Goal: Task Accomplishment & Management: Manage account settings

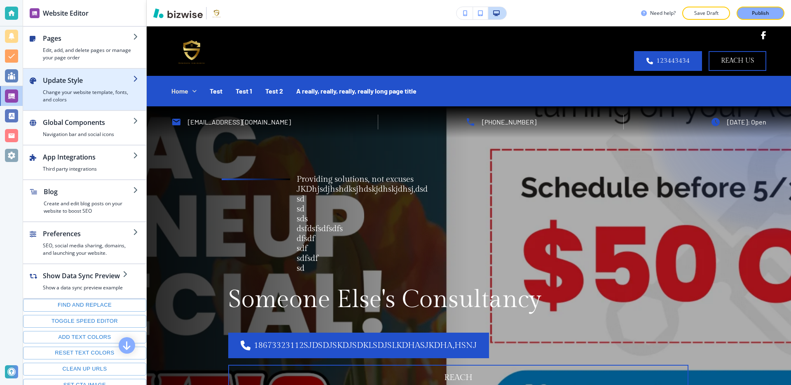
click at [110, 84] on h2 "Update Style" at bounding box center [88, 80] width 90 height 10
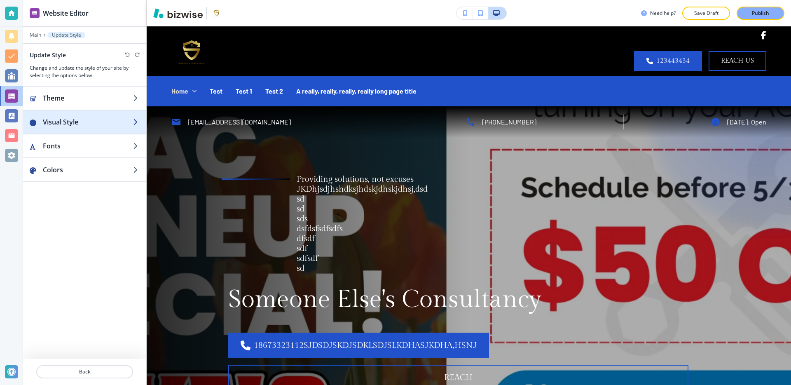
click at [100, 120] on h2 "Visual Style" at bounding box center [88, 122] width 90 height 10
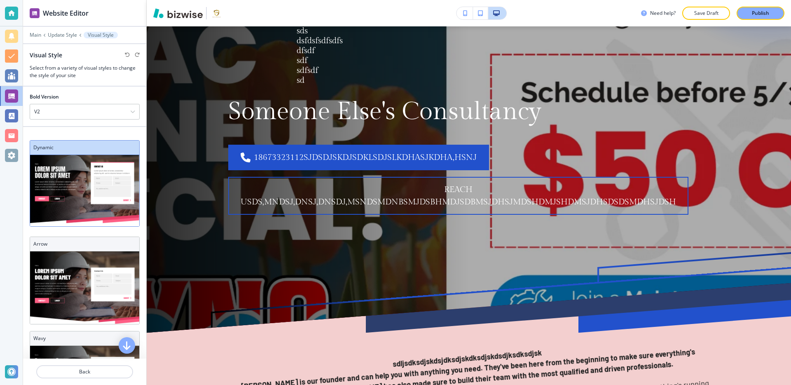
scroll to position [140, 0]
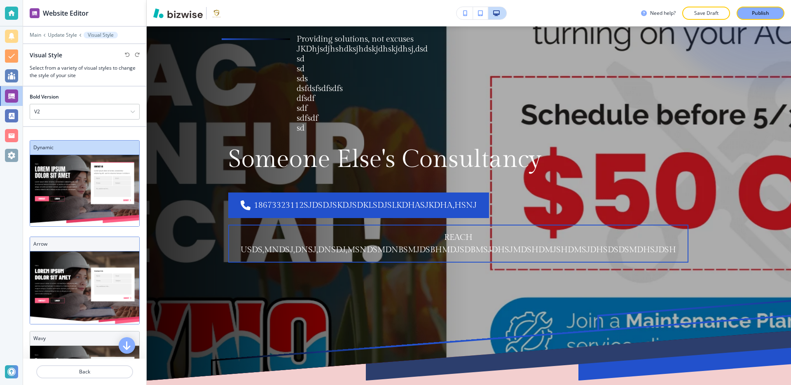
click at [96, 247] on h3 "Arrow" at bounding box center [84, 243] width 103 height 7
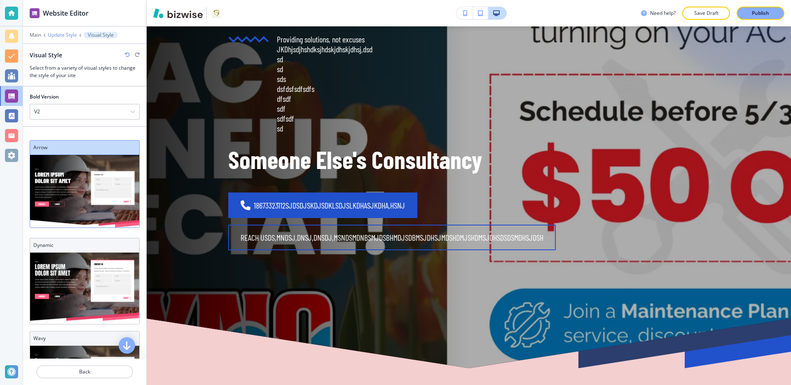
click at [63, 34] on p "Update Style" at bounding box center [62, 35] width 29 height 6
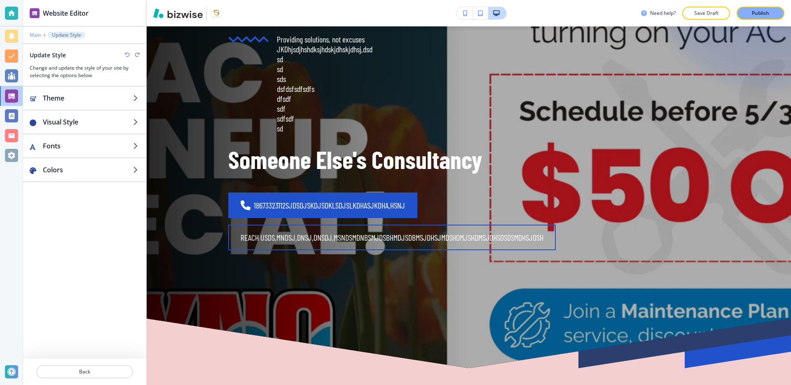
click at [36, 33] on p "Main" at bounding box center [36, 35] width 12 height 6
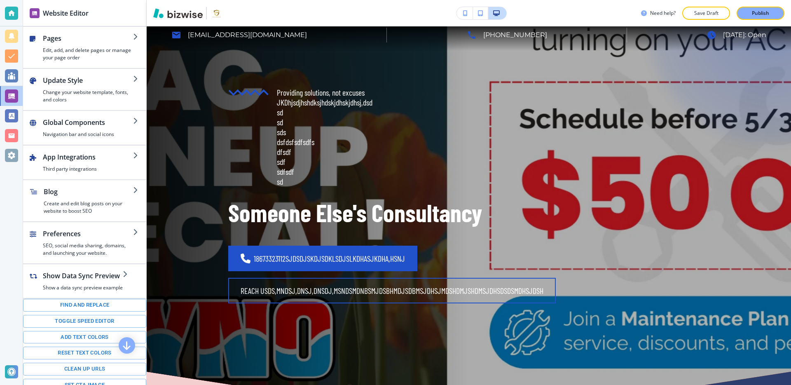
scroll to position [0, 0]
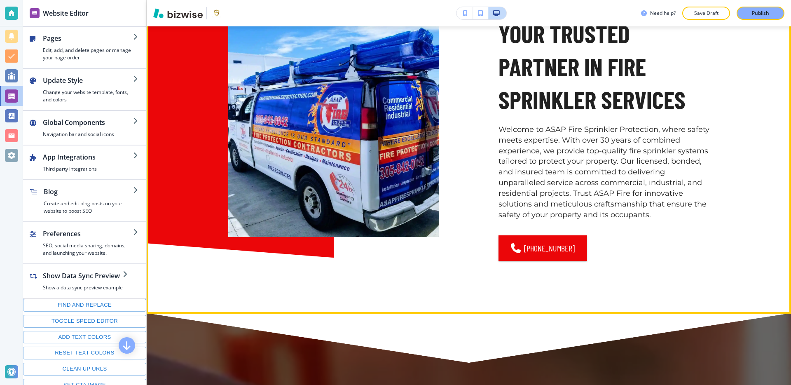
scroll to position [440, 0]
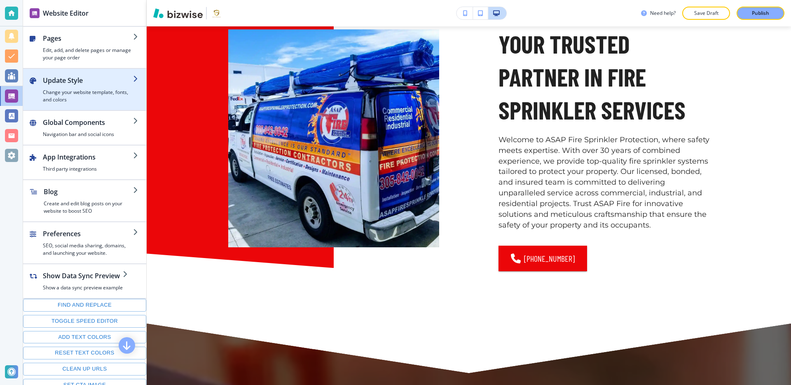
click at [113, 92] on h4 "Change your website template, fonts, and colors" at bounding box center [88, 96] width 90 height 15
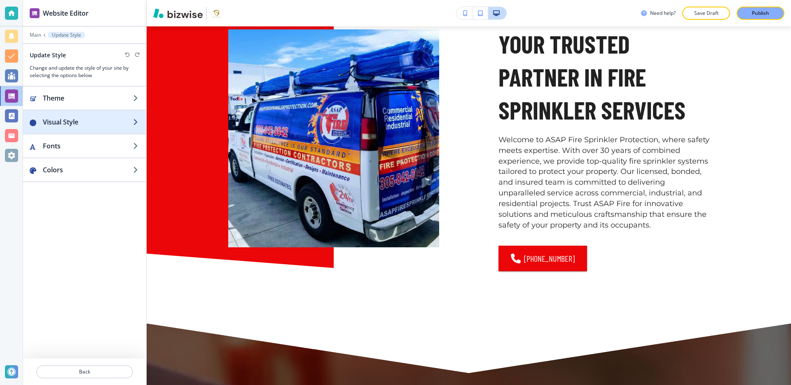
click at [83, 120] on h2 "Visual Style" at bounding box center [88, 122] width 90 height 10
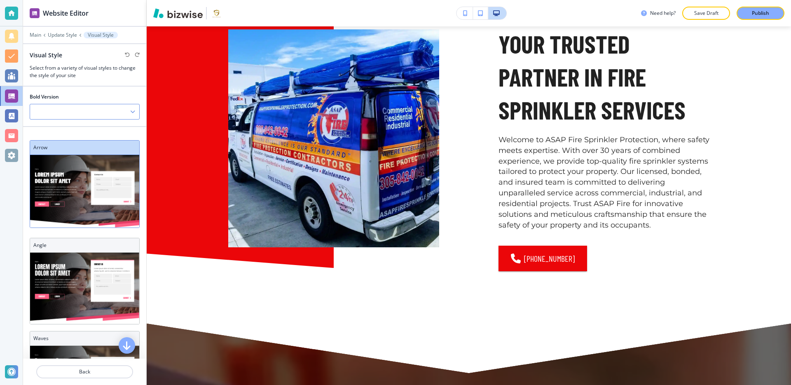
click at [98, 112] on div at bounding box center [84, 111] width 109 height 15
click at [100, 134] on div "V2" at bounding box center [84, 140] width 109 height 14
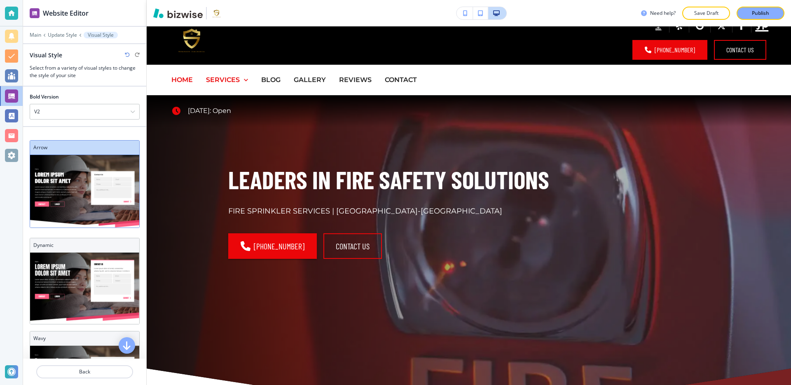
scroll to position [0, 0]
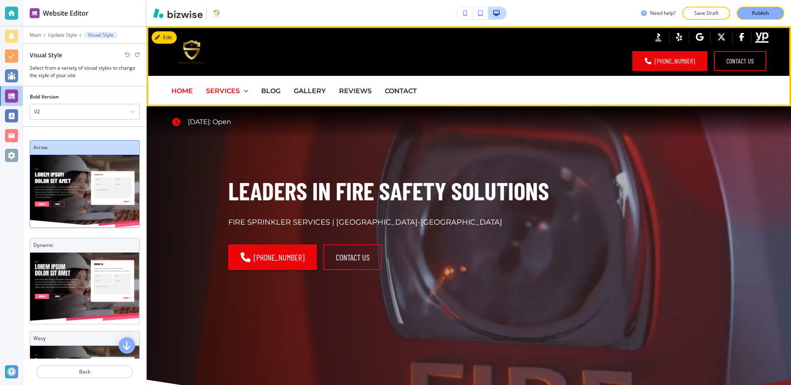
click at [245, 91] on icon at bounding box center [246, 91] width 4 height 2
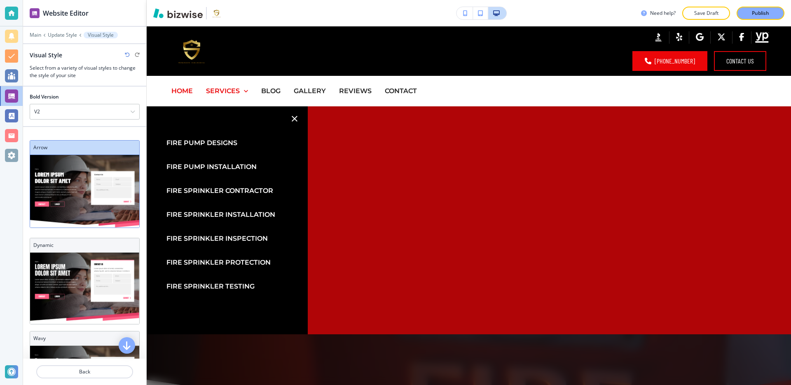
click at [294, 115] on icon "button" at bounding box center [295, 119] width 10 height 10
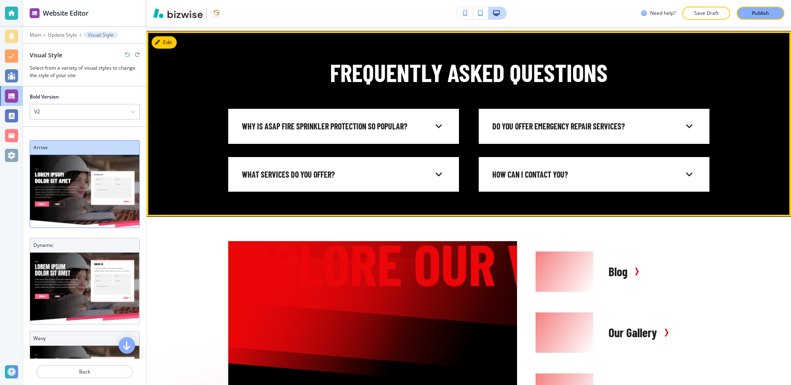
scroll to position [4436, 0]
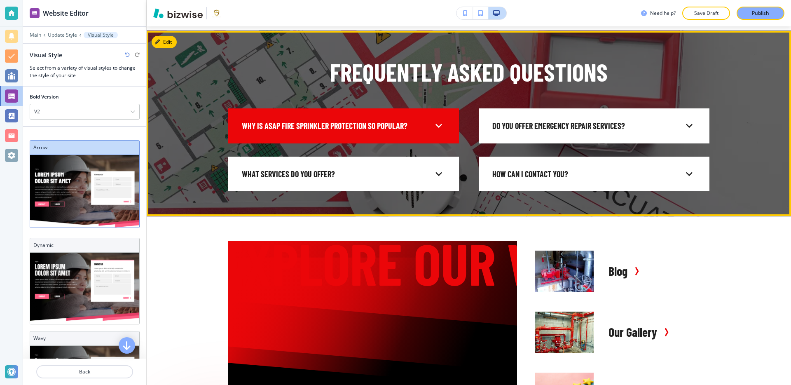
click at [409, 123] on div "WHY IS ASAP FIRE SPRINKLER PROTECTION SO POPULAR?" at bounding box center [337, 125] width 190 height 11
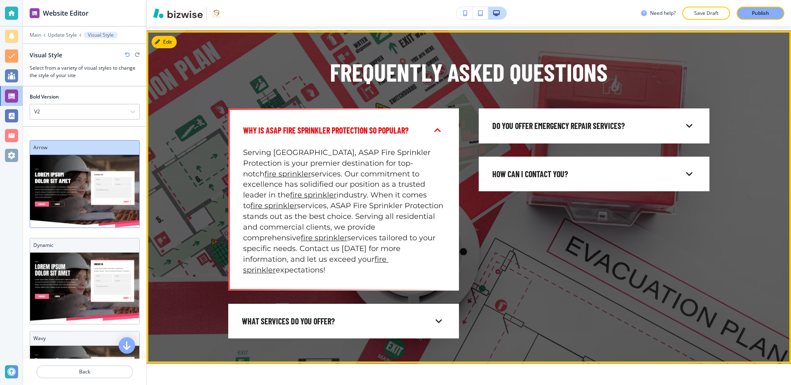
click at [409, 123] on div "WHY IS ASAP FIRE SPRINKLER PROTECTION SO POPULAR?" at bounding box center [344, 131] width 214 height 28
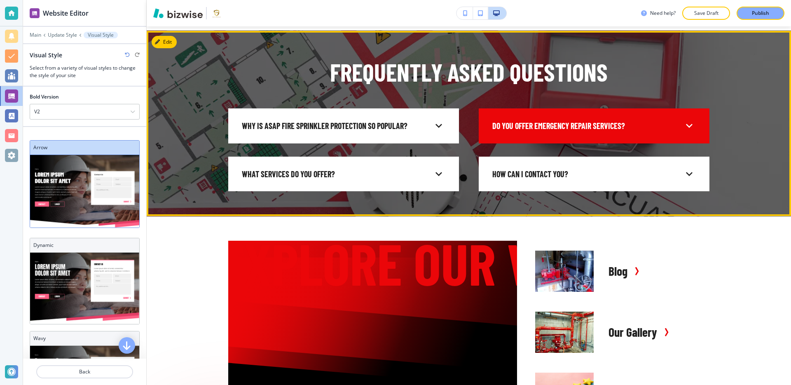
click at [502, 124] on h6 "DO YOU OFFER EMERGENCY REPAIR SERVICES?" at bounding box center [559, 125] width 133 height 11
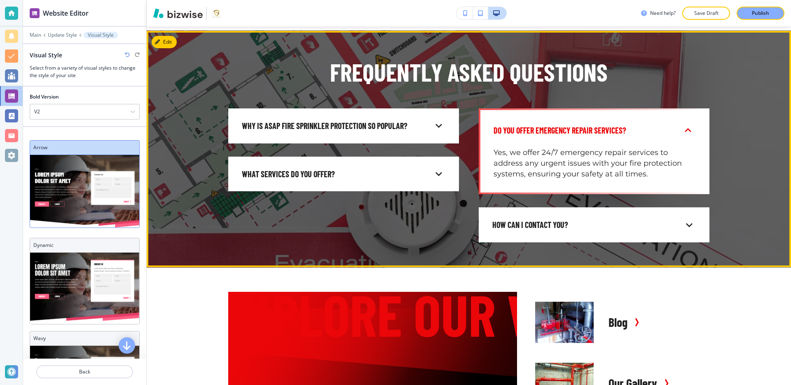
click at [502, 124] on div "DO YOU OFFER EMERGENCY REPAIR SERVICES?" at bounding box center [594, 131] width 214 height 28
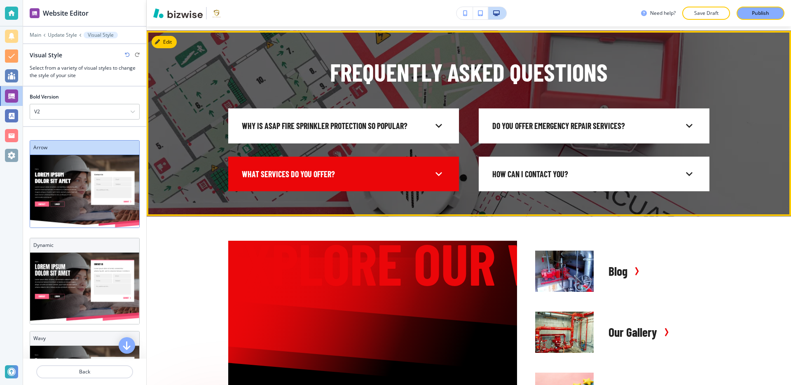
click at [411, 173] on div "WHAT SERVICES DO YOU OFFER?" at bounding box center [337, 174] width 190 height 11
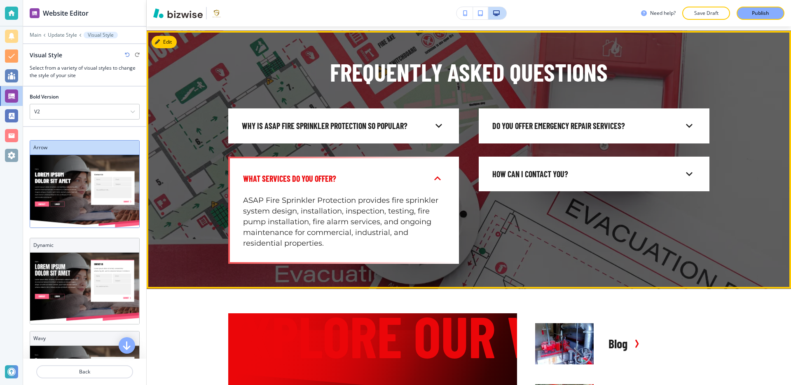
click at [411, 173] on div "WHAT SERVICES DO YOU OFFER?" at bounding box center [337, 178] width 188 height 11
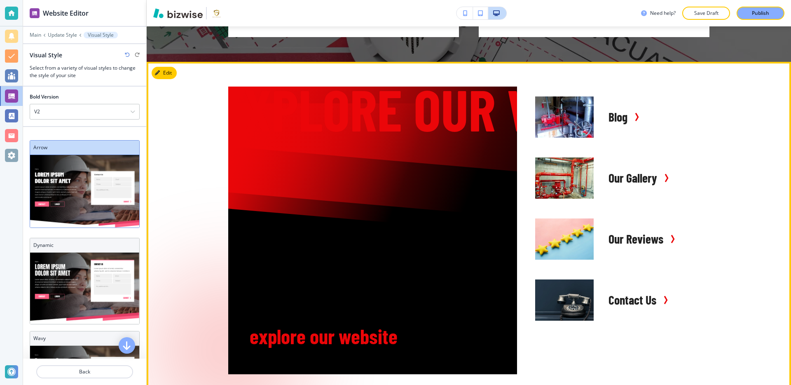
scroll to position [4594, 0]
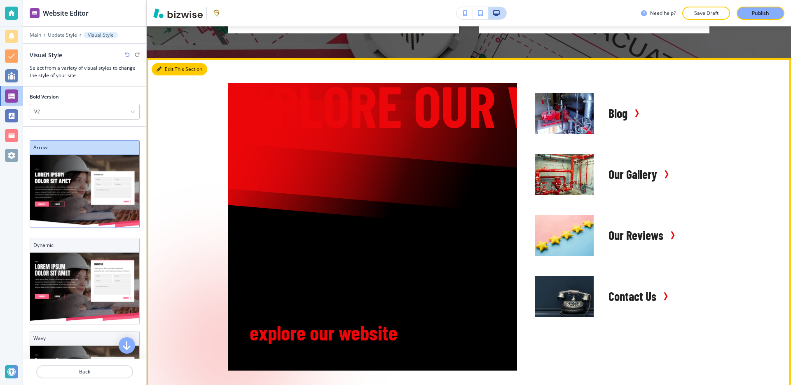
click at [165, 69] on button "Edit This Section" at bounding box center [180, 69] width 56 height 12
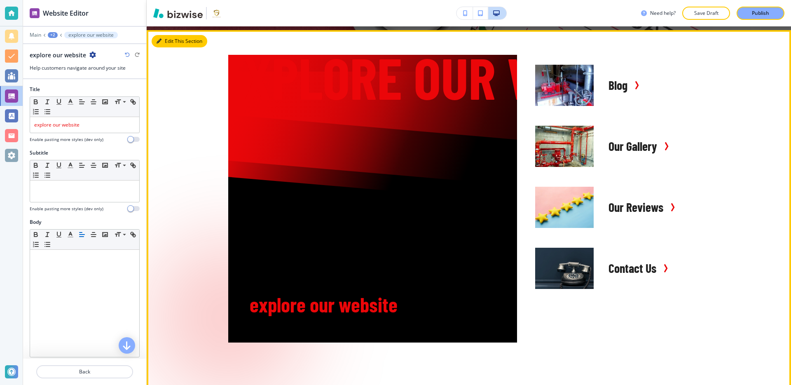
scroll to position [4626, 0]
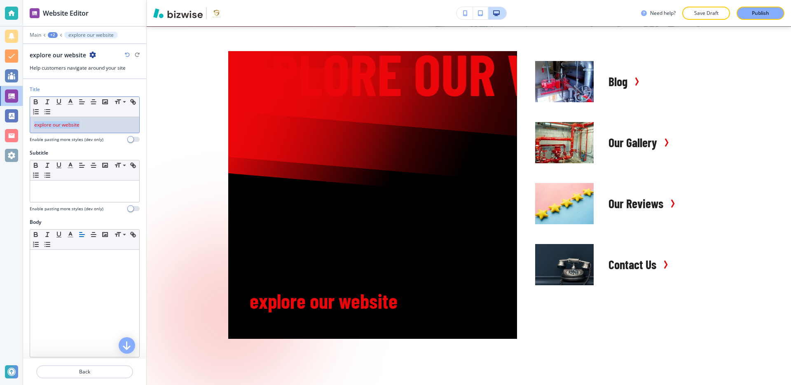
drag, startPoint x: 93, startPoint y: 129, endPoint x: 26, endPoint y: 125, distance: 66.9
click at [26, 125] on div "Title Small Normal Large Huge explore our website Enable pasting more styles (d…" at bounding box center [84, 117] width 123 height 63
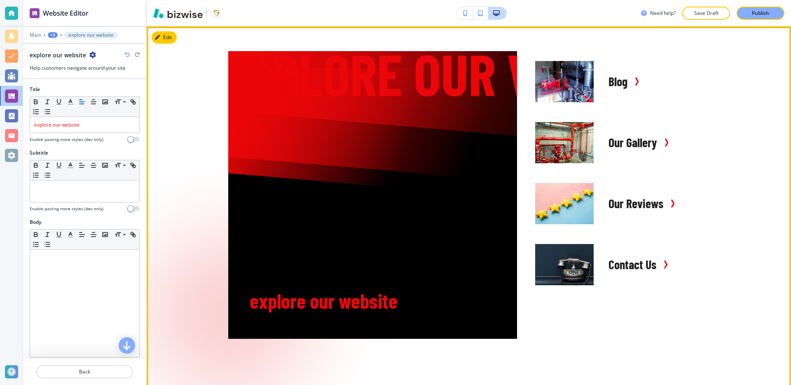
click at [221, 200] on div "explore our website explore our website Blog Our Gallery Our Reviews Contact Us" at bounding box center [469, 236] width 528 height 370
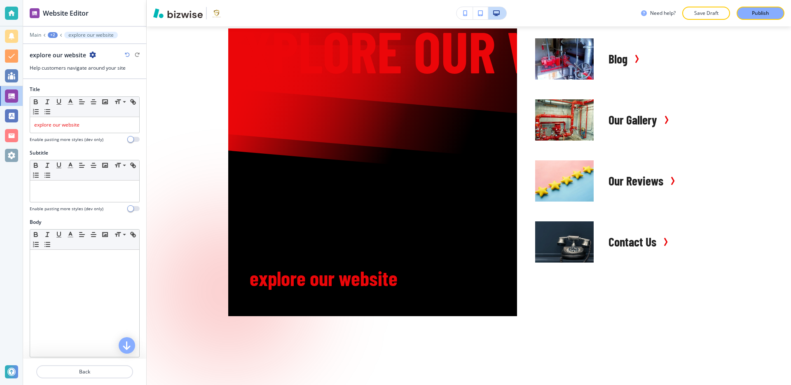
scroll to position [4644, 0]
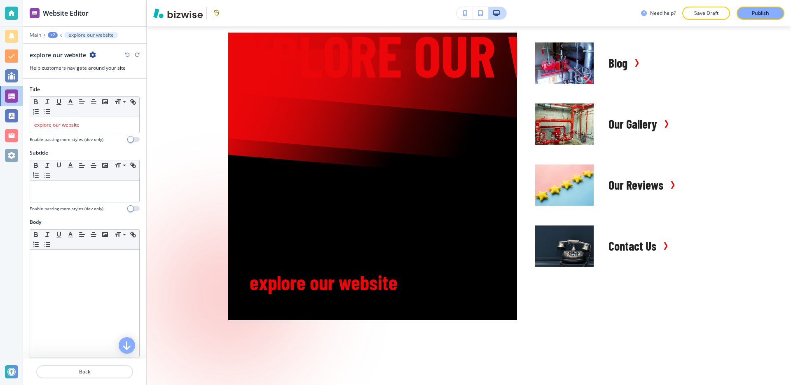
click at [599, 324] on div "explore our website explore our website Blog Our Gallery Our Reviews Contact Us" at bounding box center [468, 218] width 481 height 370
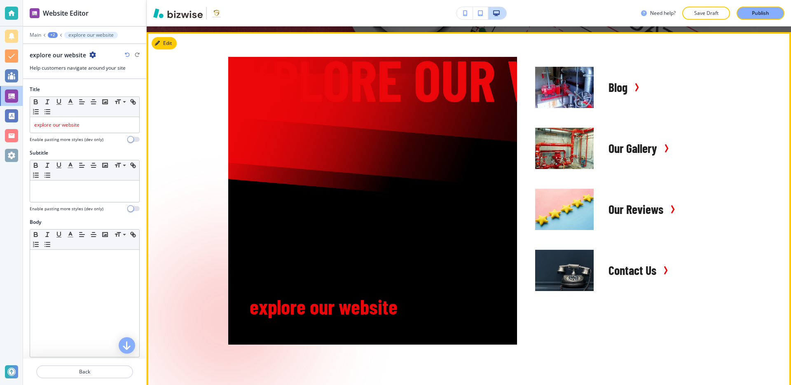
scroll to position [4616, 0]
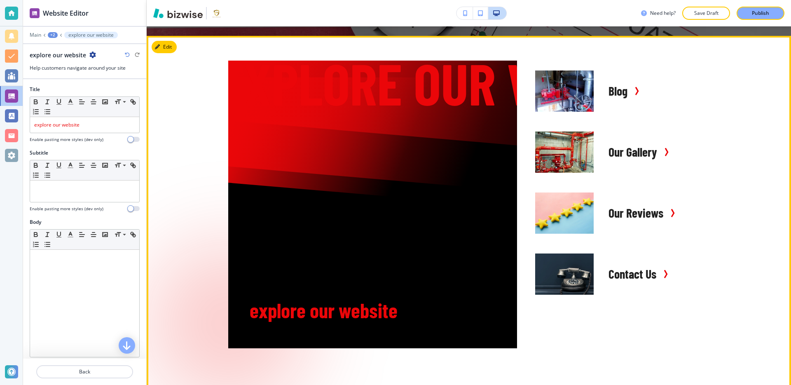
click at [213, 98] on div "explore our website explore our website Blog Our Gallery Our Reviews Contact Us" at bounding box center [469, 246] width 528 height 370
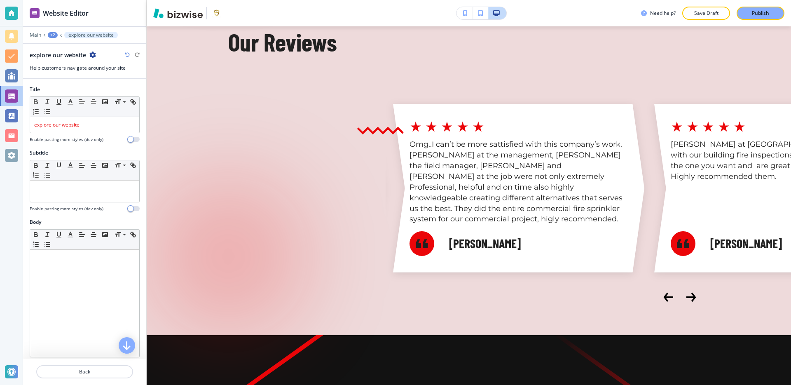
scroll to position [5072, 0]
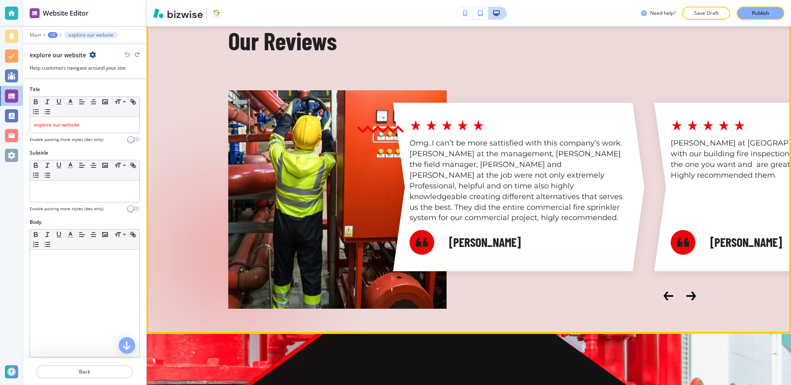
click at [689, 288] on button "Next Slide" at bounding box center [691, 296] width 16 height 16
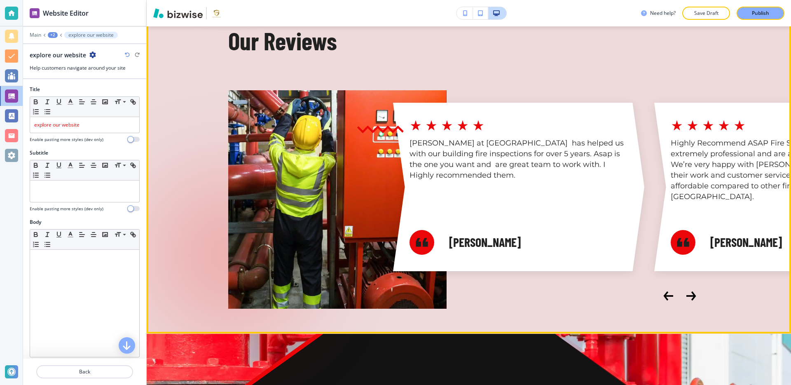
click at [689, 288] on button "Next Slide" at bounding box center [691, 296] width 16 height 16
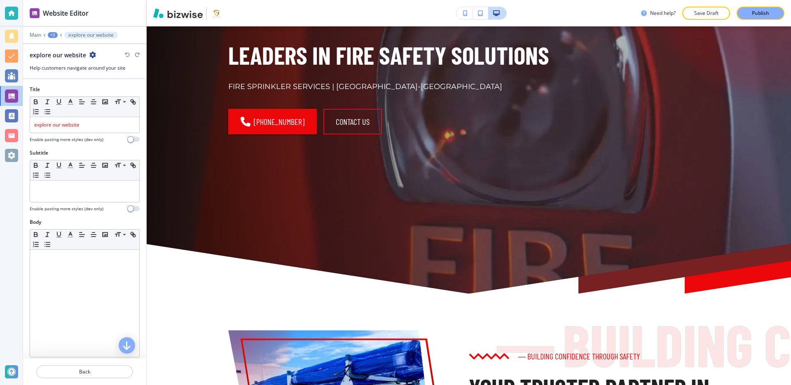
scroll to position [0, 0]
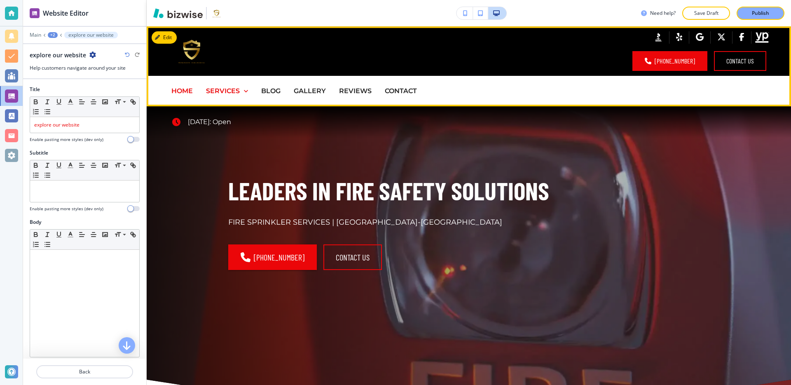
click at [230, 90] on p "SERVICES" at bounding box center [223, 90] width 34 height 9
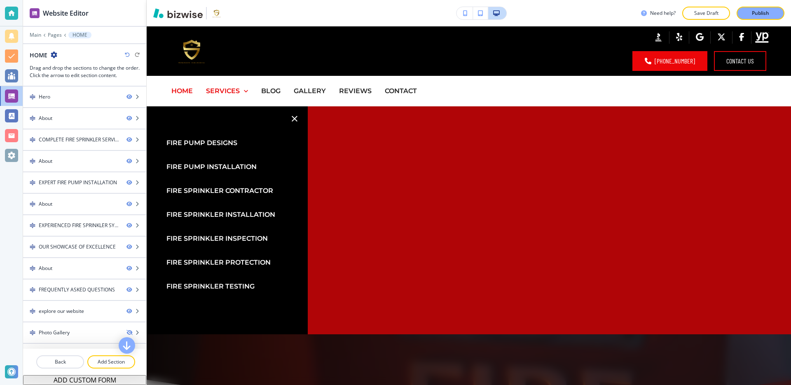
click at [212, 137] on link "FIRE PUMP DESIGNS" at bounding box center [202, 143] width 71 height 19
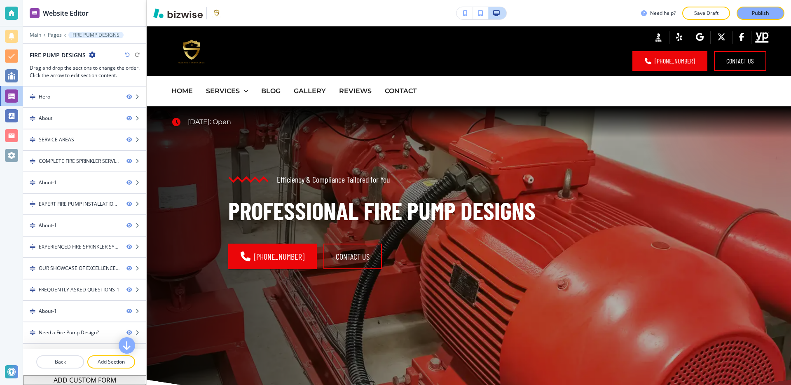
click at [210, 141] on div "Efficiency & Compliance Tailored for You PROFESSIONAL FIRE PUMP DESIGNS (305) 8…" at bounding box center [459, 233] width 501 height 223
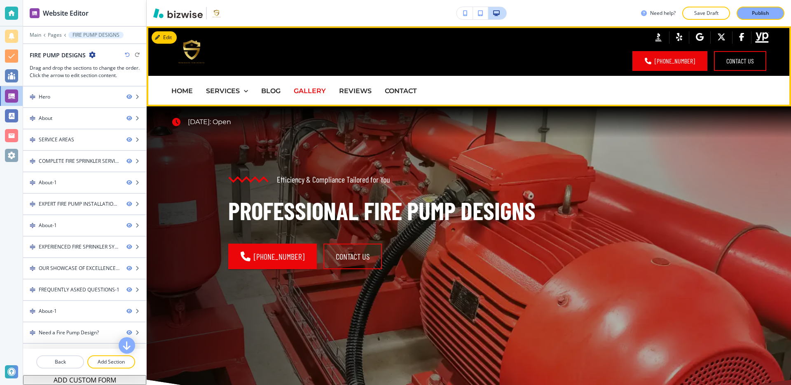
click at [315, 91] on p "GALLERY" at bounding box center [310, 90] width 32 height 9
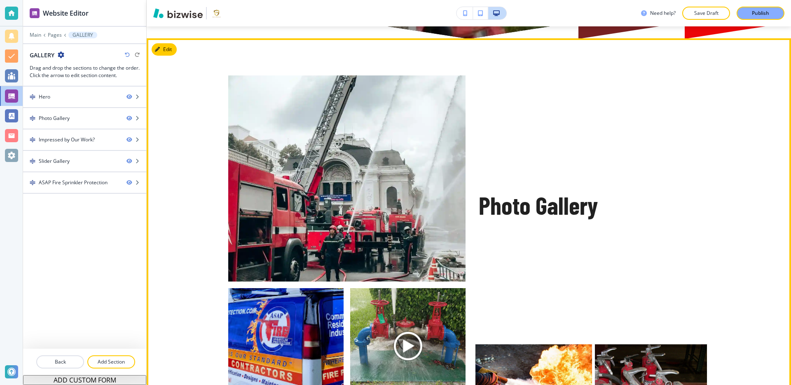
scroll to position [488, 0]
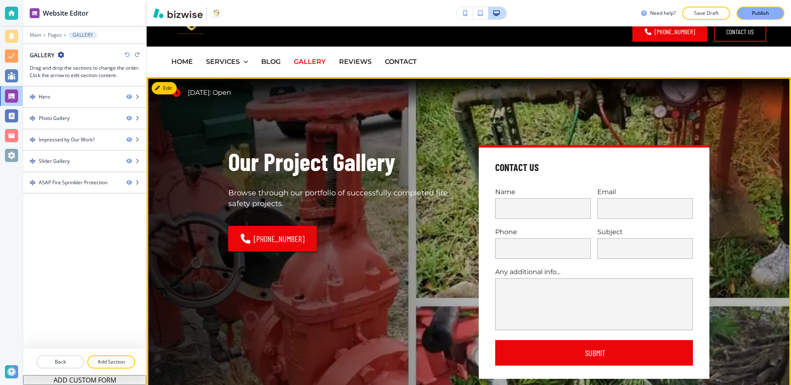
scroll to position [28, 0]
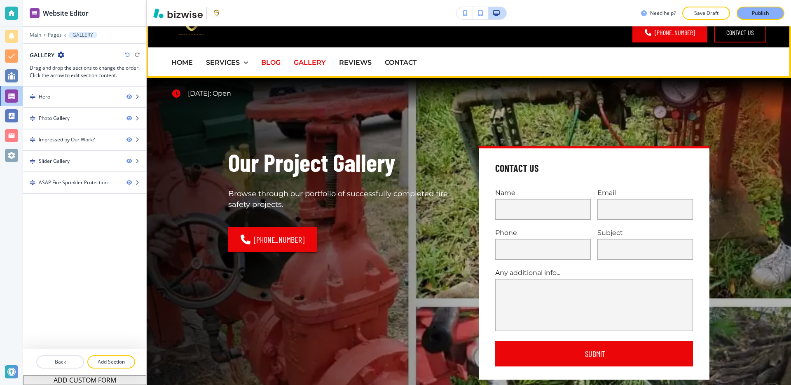
click at [268, 65] on p "BLOG" at bounding box center [270, 62] width 19 height 9
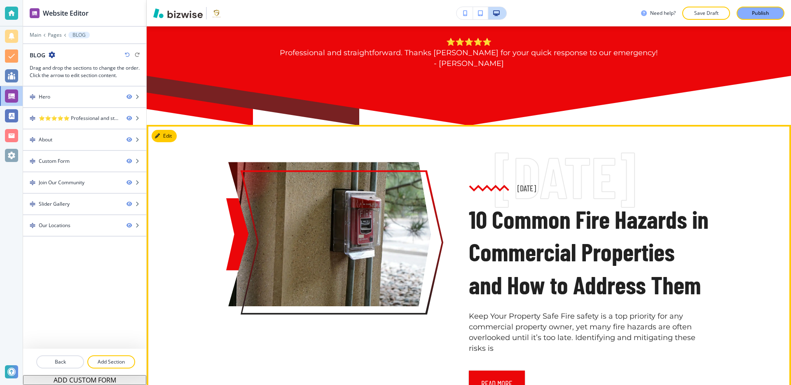
scroll to position [0, 0]
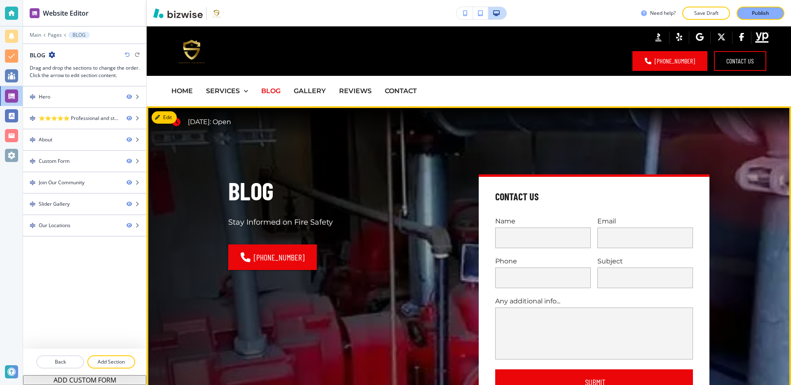
click at [368, 158] on div "BLOG Stay Informed on Fire Safety (305) 842-0042" at bounding box center [334, 282] width 251 height 254
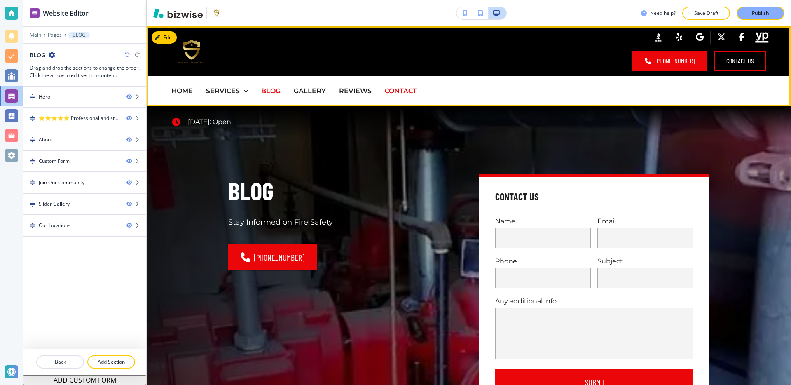
click at [395, 92] on p "CONTACT" at bounding box center [401, 90] width 32 height 9
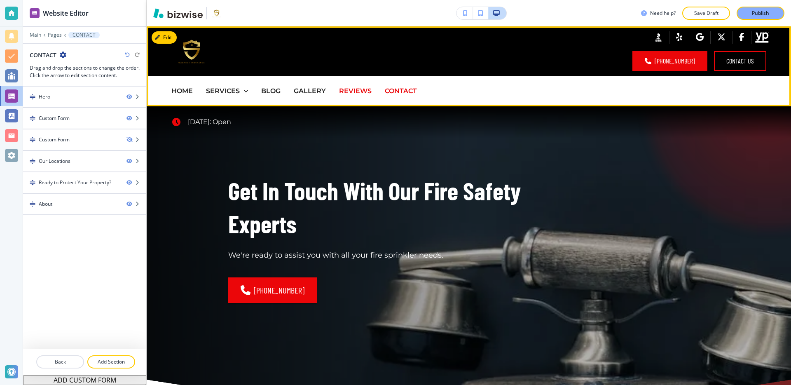
click at [355, 92] on p "REVIEWS" at bounding box center [355, 90] width 33 height 9
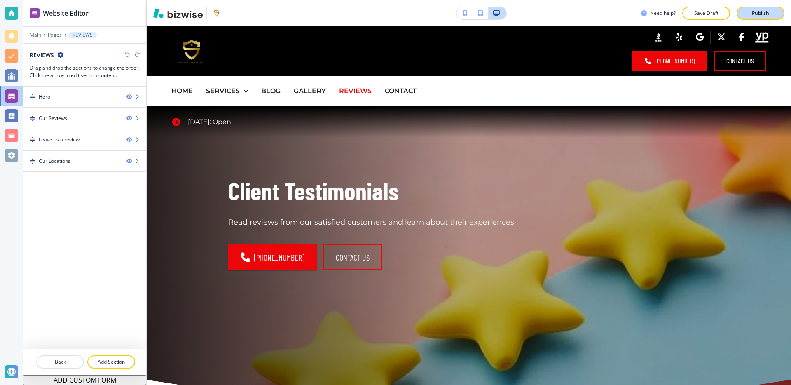
click at [765, 13] on p "Publish" at bounding box center [760, 12] width 17 height 7
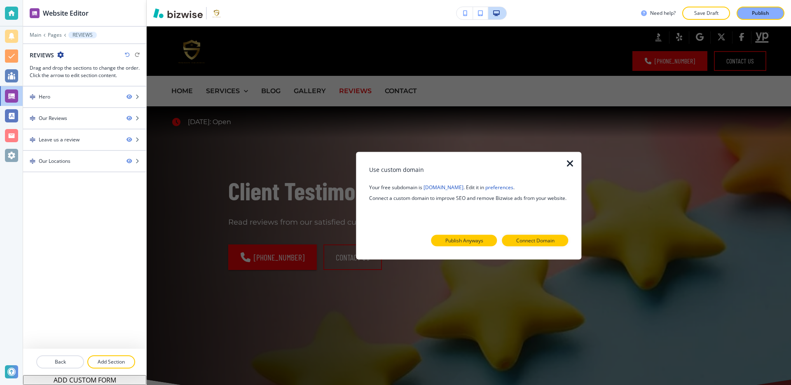
click at [455, 240] on p "Publish Anyways" at bounding box center [465, 240] width 38 height 7
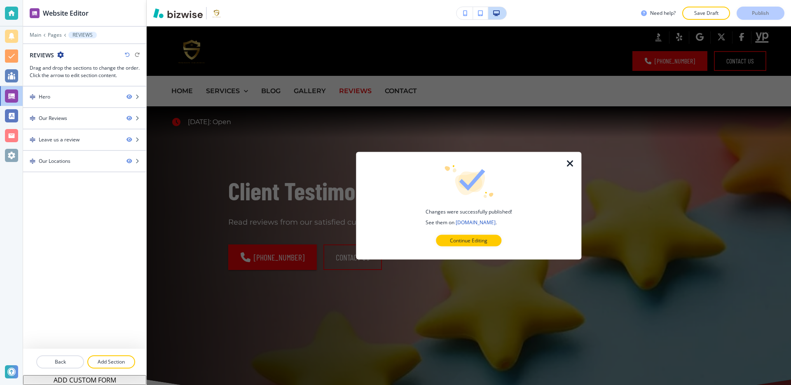
click at [574, 162] on icon "button" at bounding box center [571, 164] width 10 height 10
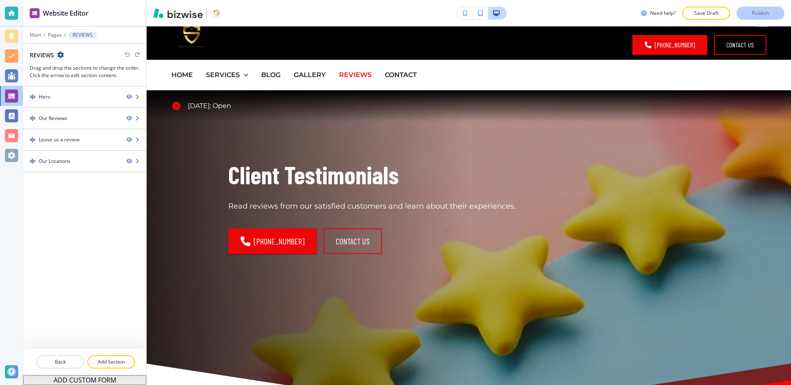
scroll to position [17, 0]
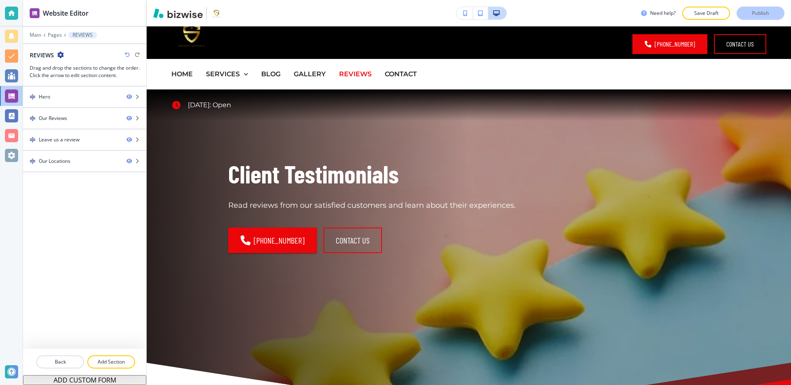
click at [43, 36] on icon at bounding box center [44, 34] width 3 height 3
click at [38, 36] on p "Main" at bounding box center [36, 35] width 12 height 6
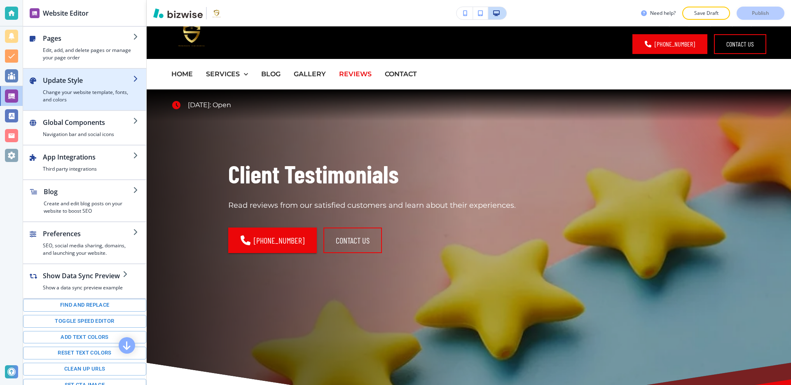
click at [106, 93] on h4 "Change your website template, fonts, and colors" at bounding box center [88, 96] width 90 height 15
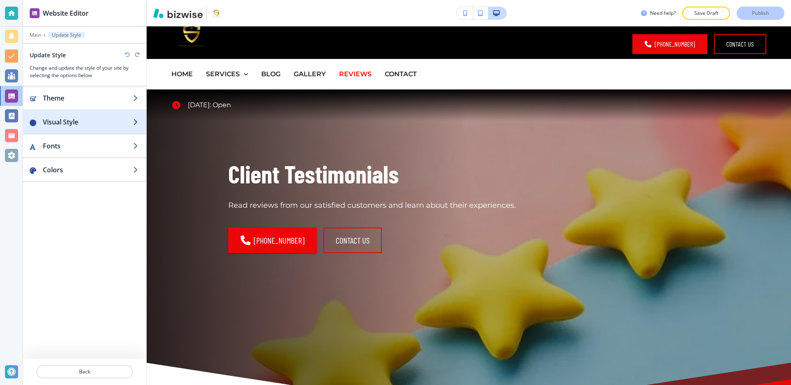
click at [99, 123] on h2 "Visual Style" at bounding box center [88, 122] width 90 height 10
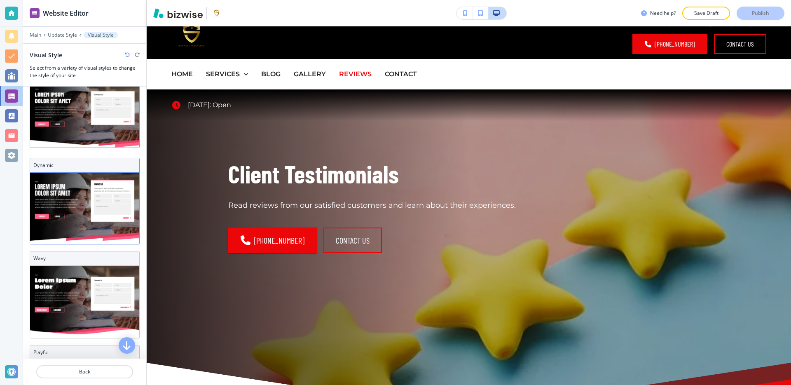
scroll to position [85, 0]
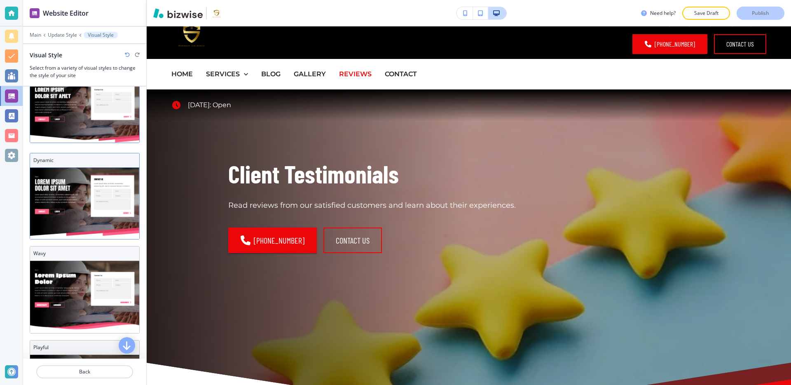
click at [89, 198] on img at bounding box center [84, 203] width 109 height 71
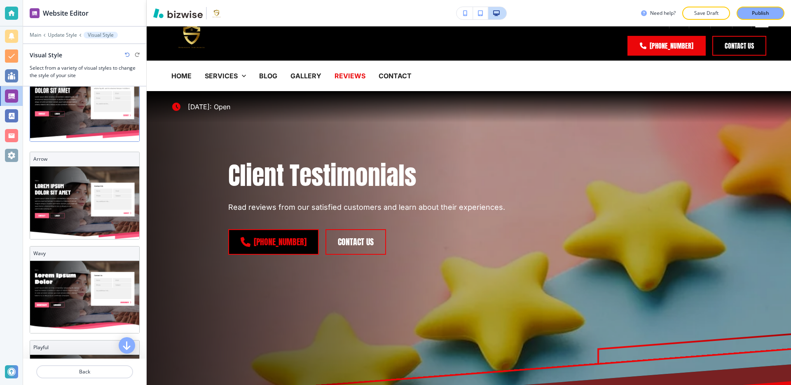
scroll to position [0, 0]
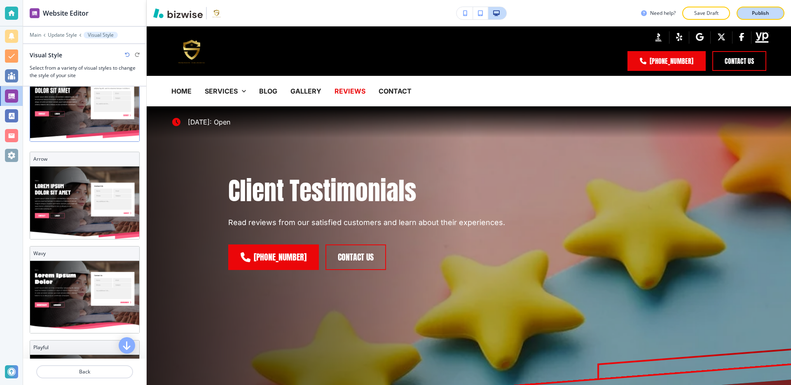
click at [766, 15] on p "Publish" at bounding box center [760, 12] width 17 height 7
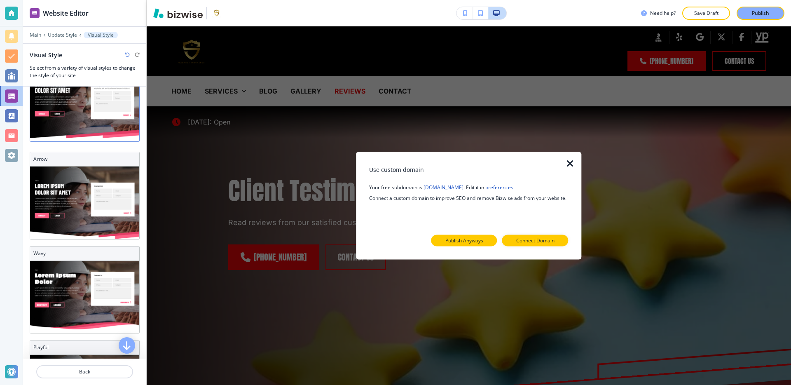
click at [464, 239] on p "Publish Anyways" at bounding box center [465, 240] width 38 height 7
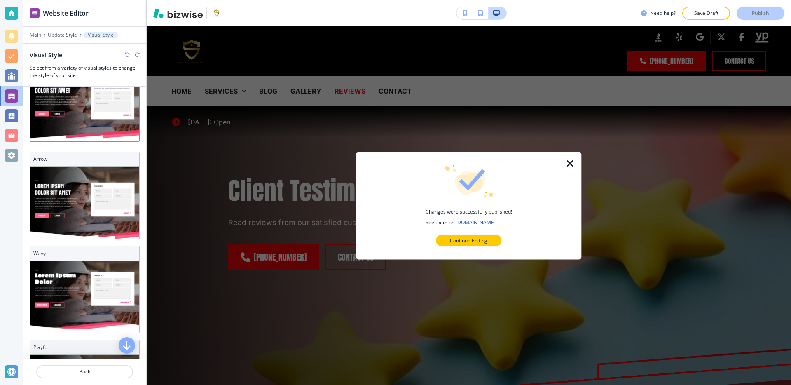
click at [572, 162] on icon "button" at bounding box center [571, 164] width 10 height 10
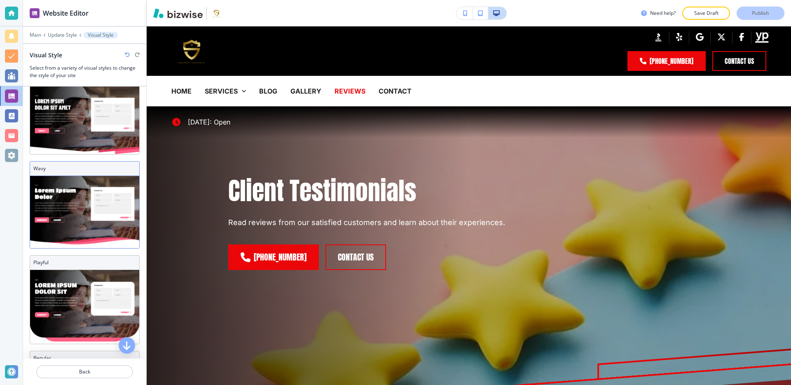
scroll to position [172, 0]
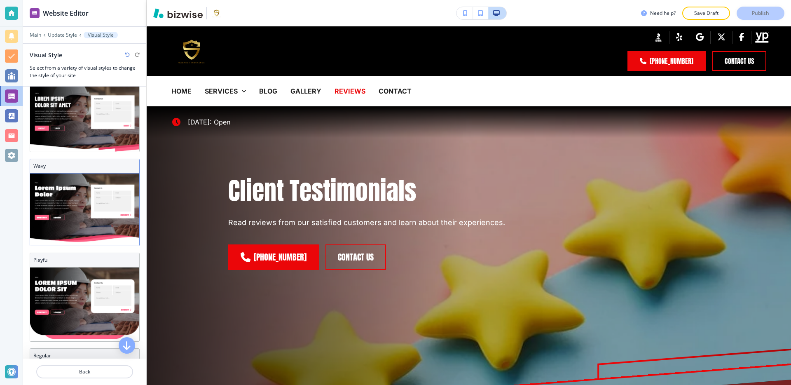
click at [97, 219] on img at bounding box center [84, 210] width 109 height 72
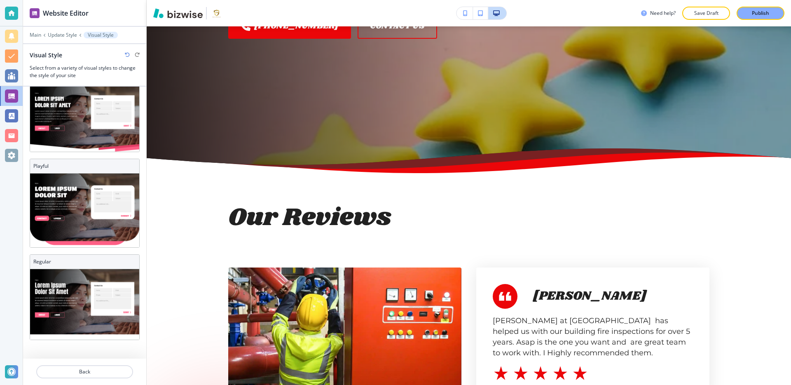
scroll to position [0, 0]
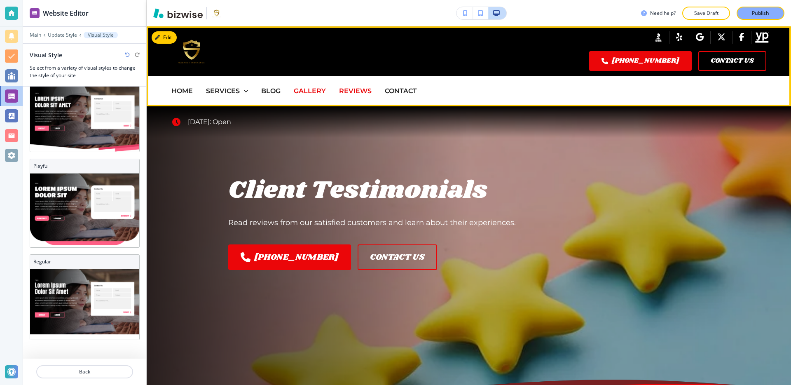
click at [307, 89] on p "GALLERY" at bounding box center [310, 91] width 32 height 11
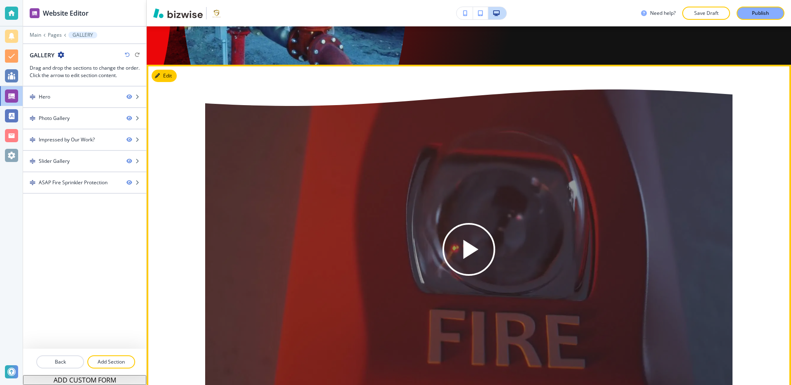
scroll to position [1954, 0]
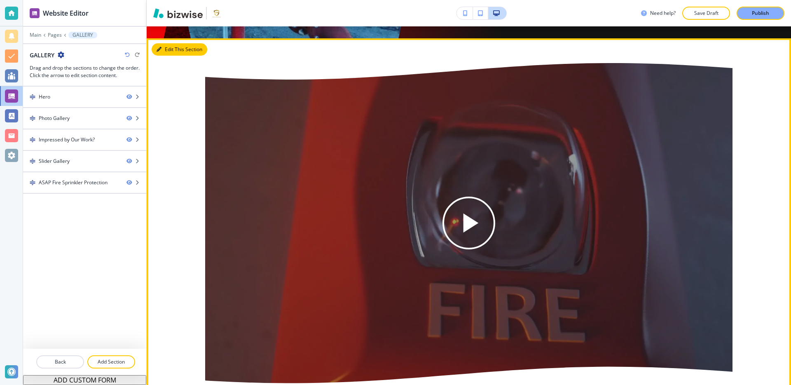
click at [162, 52] on button "Edit This Section" at bounding box center [180, 49] width 56 height 12
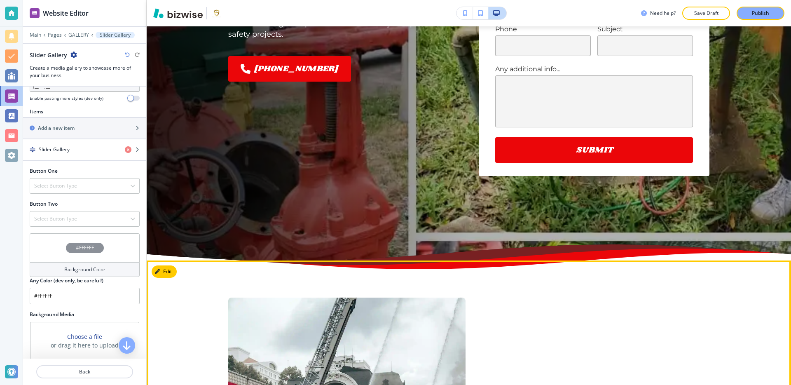
scroll to position [0, 0]
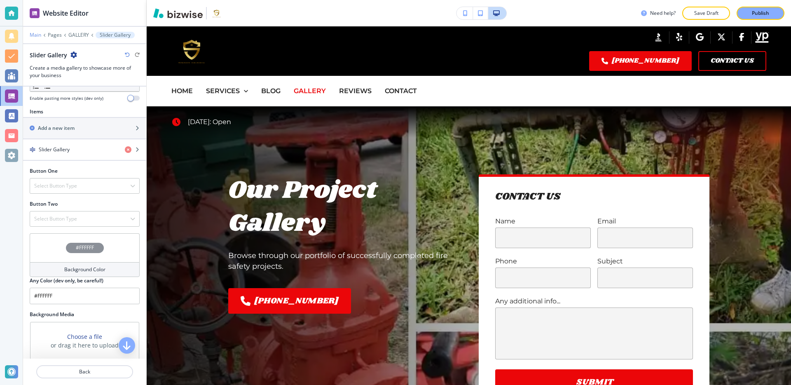
click at [33, 34] on p "Main" at bounding box center [36, 35] width 12 height 6
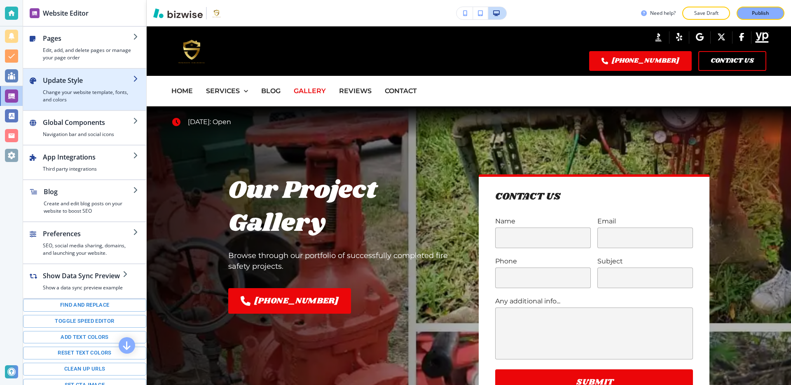
click at [87, 94] on h4 "Change your website template, fonts, and colors" at bounding box center [88, 96] width 90 height 15
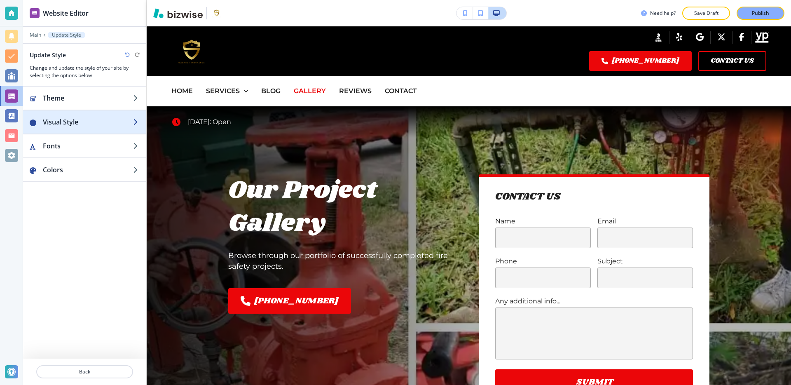
click at [84, 122] on h2 "Visual Style" at bounding box center [88, 122] width 90 height 10
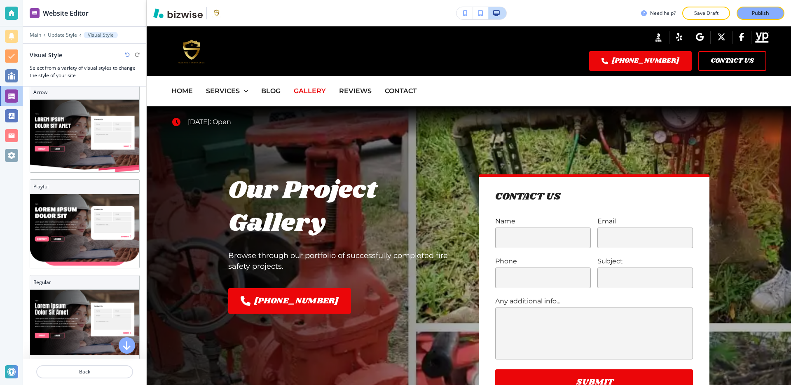
scroll to position [249, 0]
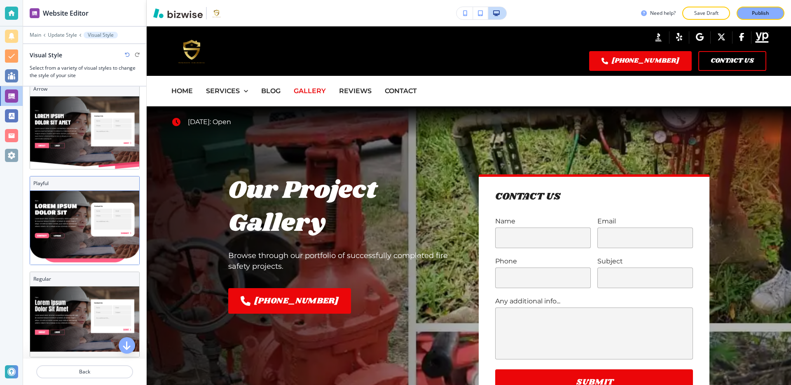
click at [104, 233] on img at bounding box center [84, 228] width 109 height 74
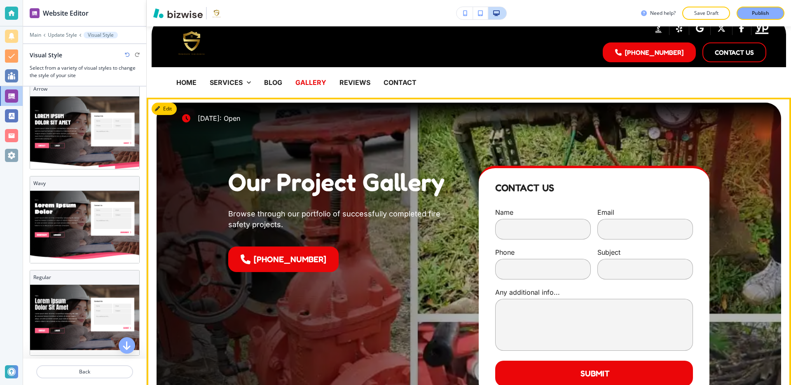
scroll to position [0, 0]
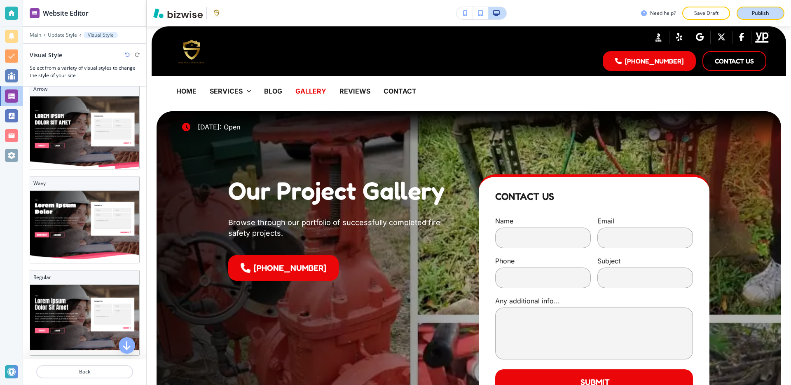
click at [765, 13] on p "Publish" at bounding box center [760, 12] width 17 height 7
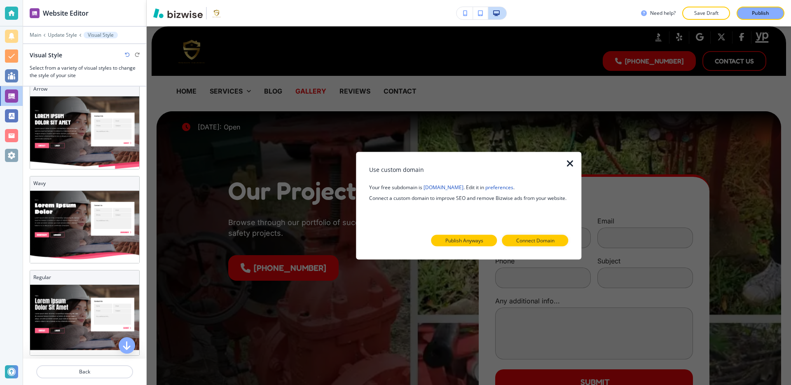
click at [478, 242] on p "Publish Anyways" at bounding box center [465, 240] width 38 height 7
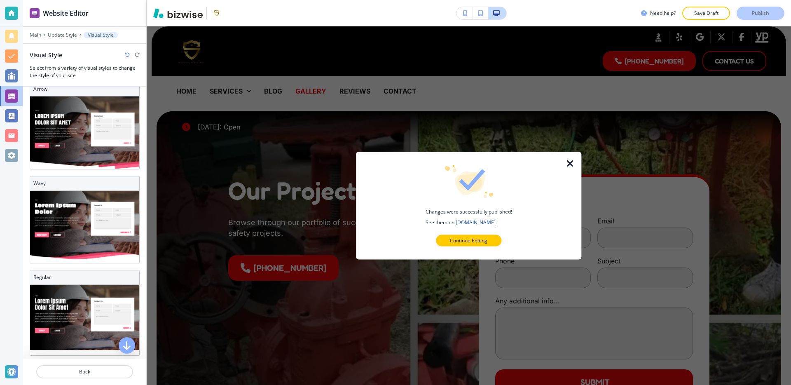
click at [573, 160] on icon "button" at bounding box center [571, 164] width 10 height 10
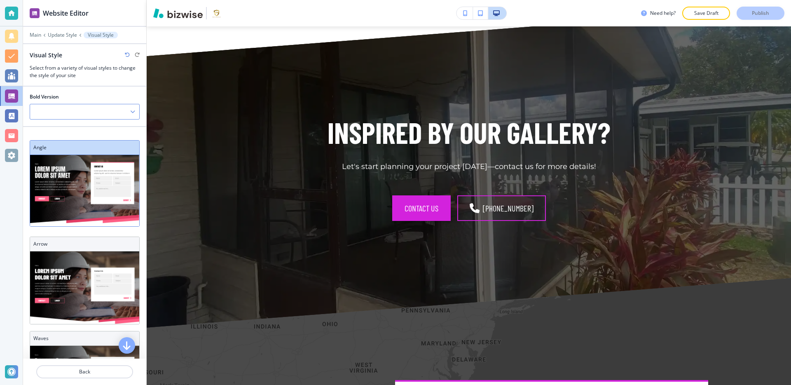
click at [82, 113] on div at bounding box center [84, 111] width 109 height 15
click at [84, 138] on h4 "V2" at bounding box center [84, 139] width 101 height 7
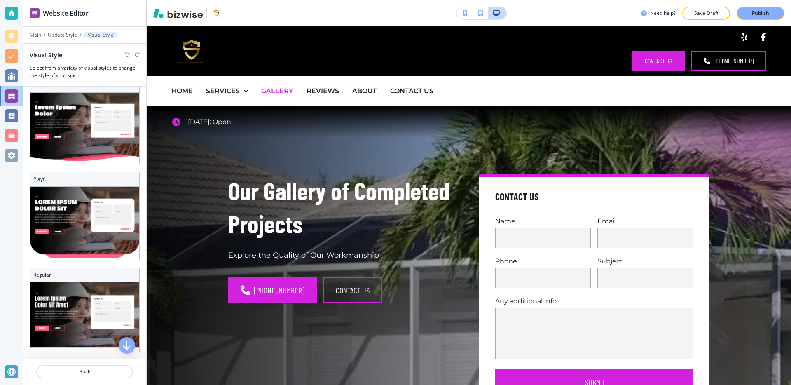
scroll to position [271, 0]
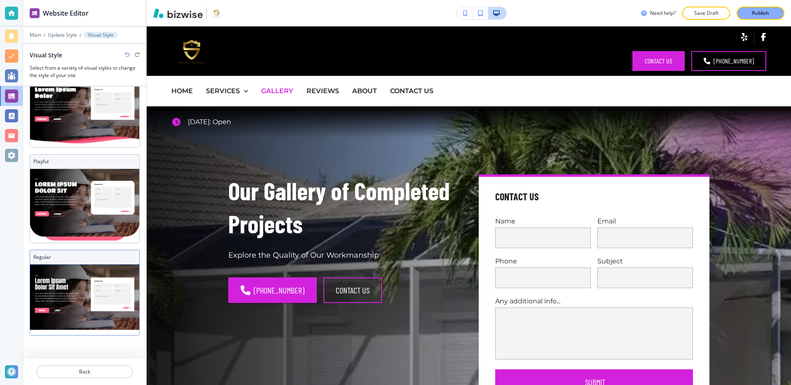
click at [104, 282] on img at bounding box center [84, 300] width 109 height 70
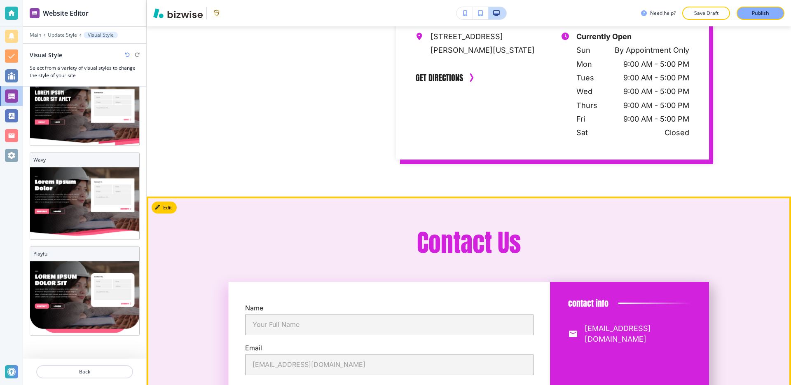
scroll to position [3735, 0]
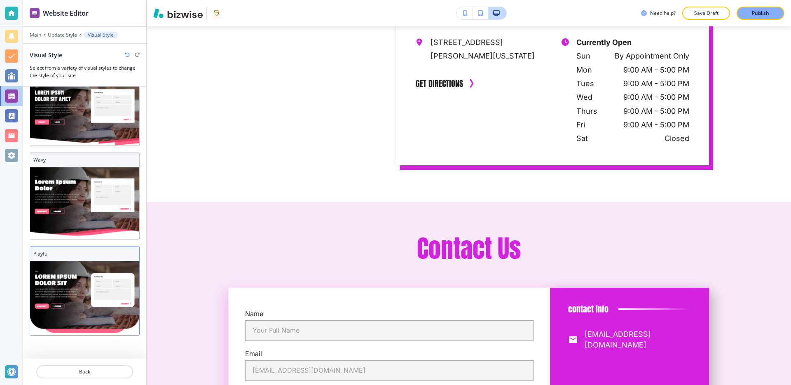
click at [114, 272] on img at bounding box center [84, 298] width 109 height 74
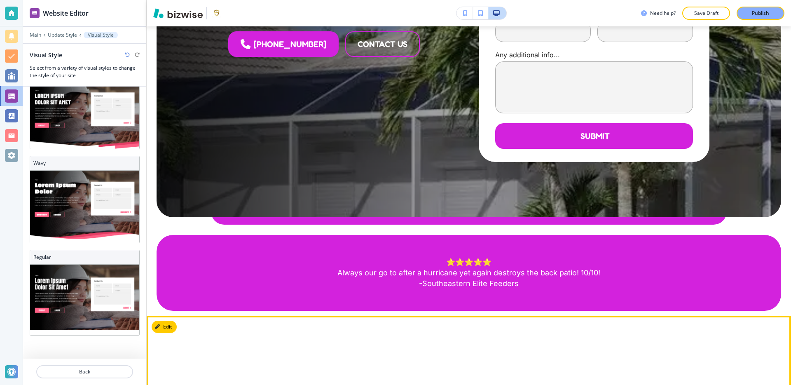
scroll to position [0, 0]
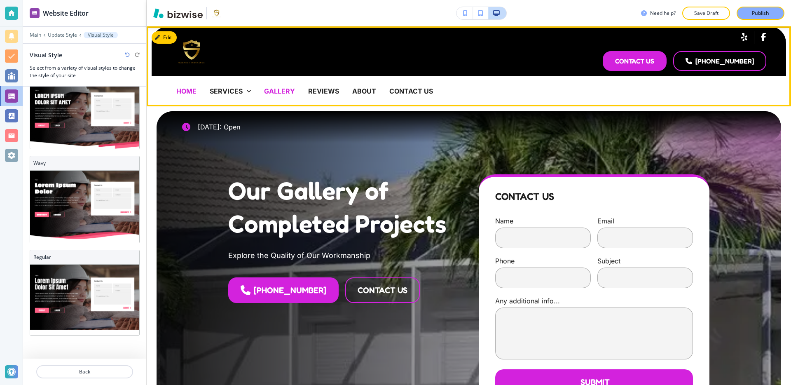
click at [187, 91] on p "HOME" at bounding box center [186, 91] width 20 height 11
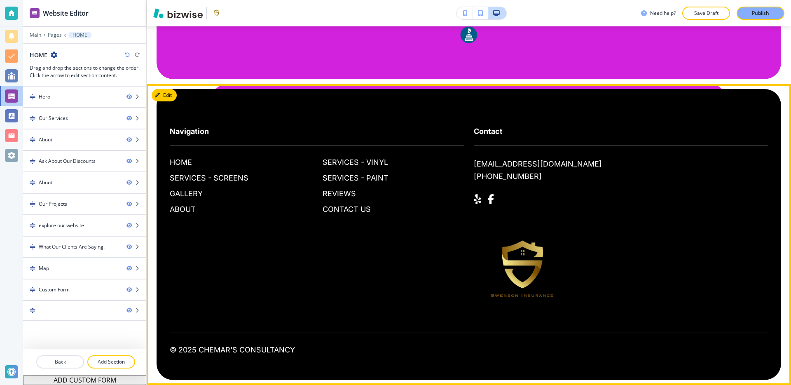
scroll to position [4207, 0]
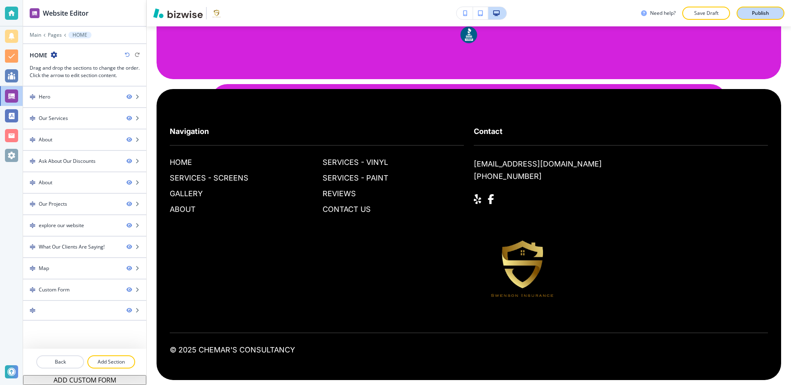
click at [753, 12] on p "Publish" at bounding box center [760, 12] width 17 height 7
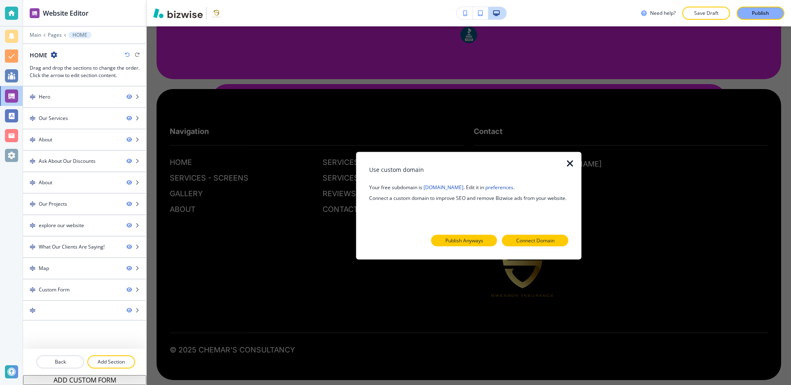
click at [463, 242] on p "Publish Anyways" at bounding box center [465, 240] width 38 height 7
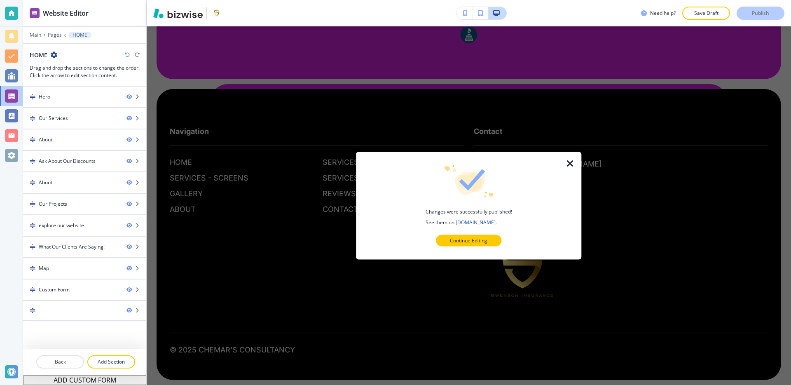
click at [572, 162] on icon "button" at bounding box center [571, 164] width 10 height 10
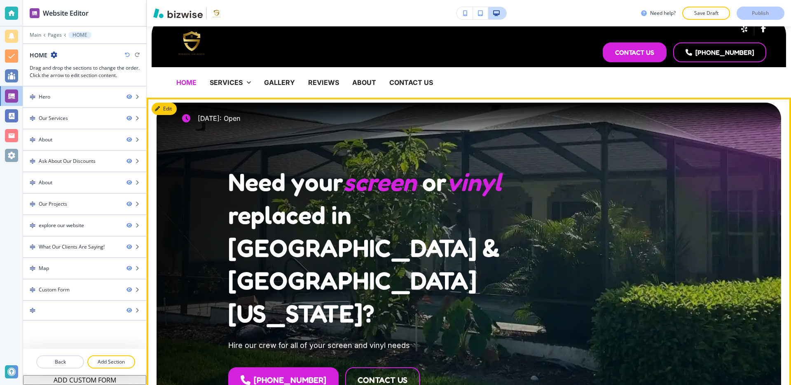
scroll to position [0, 0]
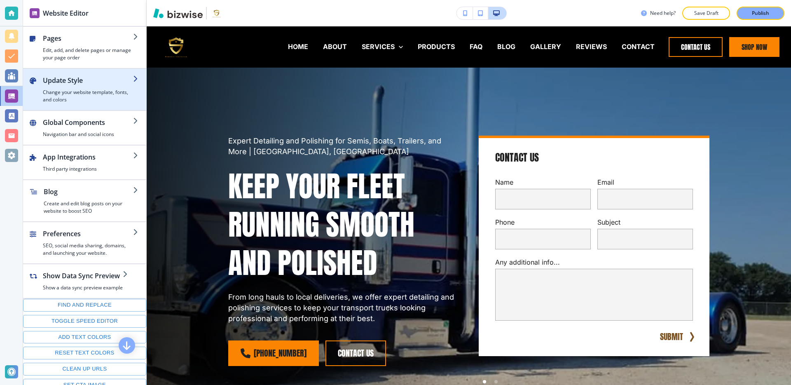
click at [85, 93] on h4 "Change your website template, fonts, and colors" at bounding box center [88, 96] width 90 height 15
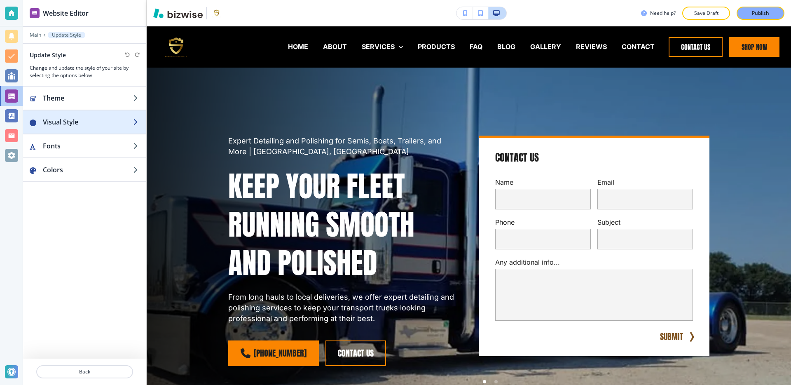
click at [91, 117] on h2 "Visual Style" at bounding box center [88, 122] width 90 height 10
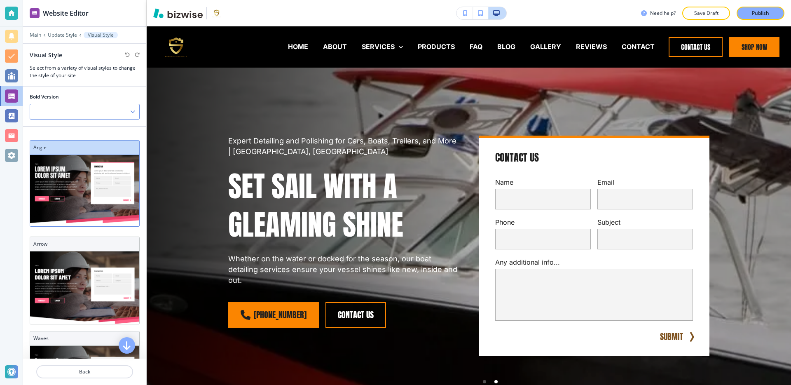
click at [93, 108] on div at bounding box center [84, 111] width 109 height 15
click at [80, 138] on h4 "V2" at bounding box center [84, 139] width 101 height 7
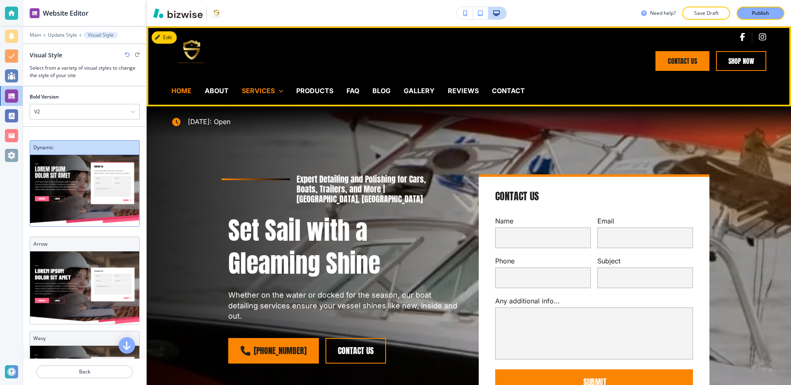
click at [284, 92] on icon at bounding box center [281, 91] width 8 height 8
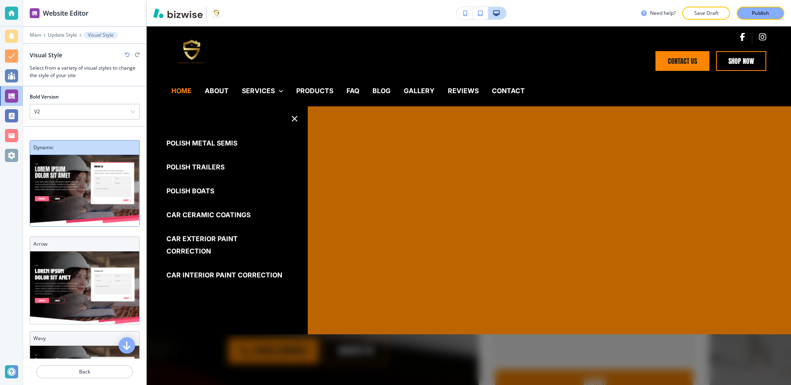
click at [294, 121] on icon "button" at bounding box center [295, 119] width 10 height 10
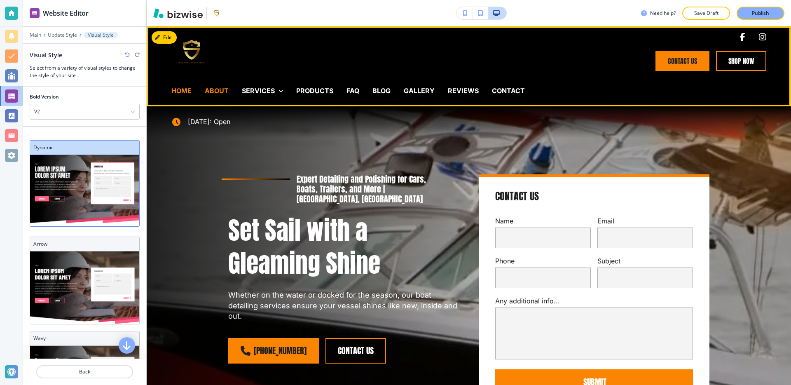
click at [218, 91] on p "ABOUT" at bounding box center [217, 90] width 24 height 9
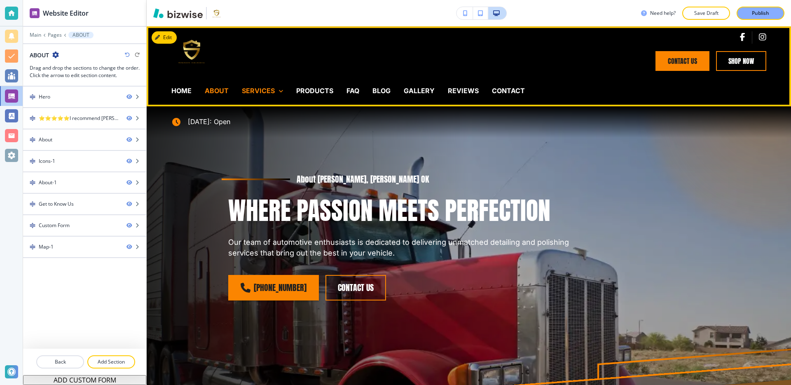
click at [256, 92] on p "SERVICES" at bounding box center [258, 90] width 33 height 9
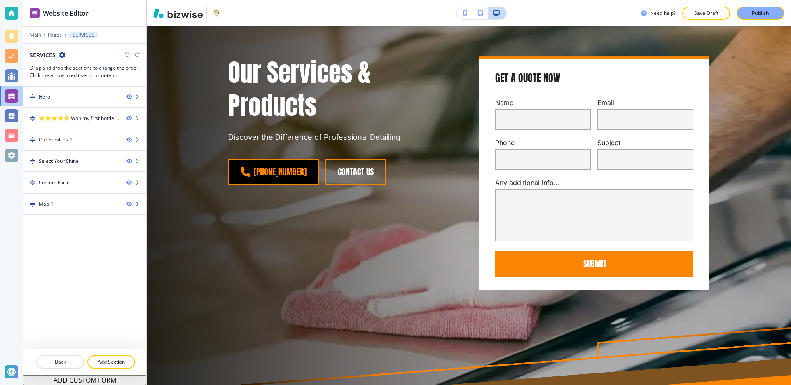
scroll to position [21, 0]
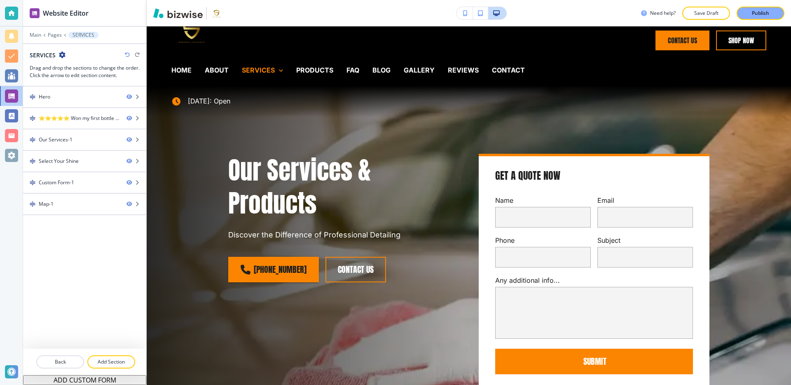
click at [284, 71] on div "SERVICES" at bounding box center [269, 70] width 54 height 31
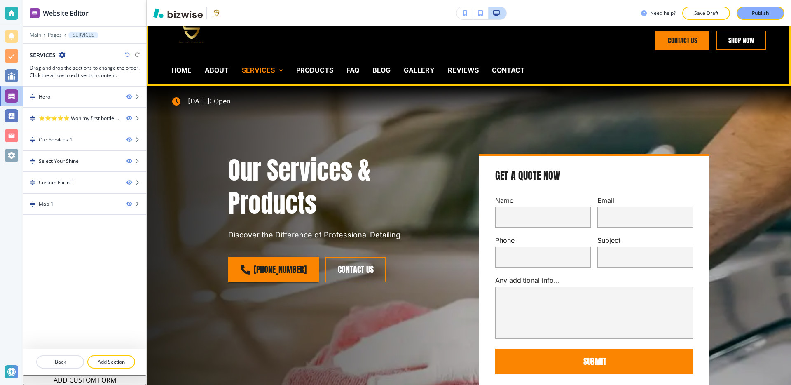
click at [279, 70] on icon at bounding box center [281, 70] width 4 height 2
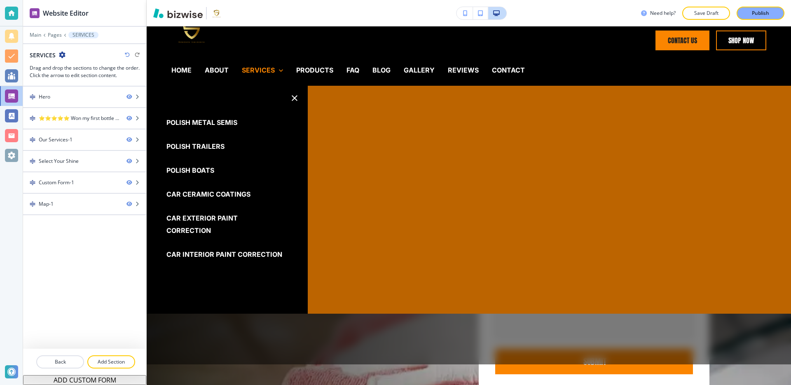
click at [298, 96] on icon "button" at bounding box center [295, 98] width 10 height 10
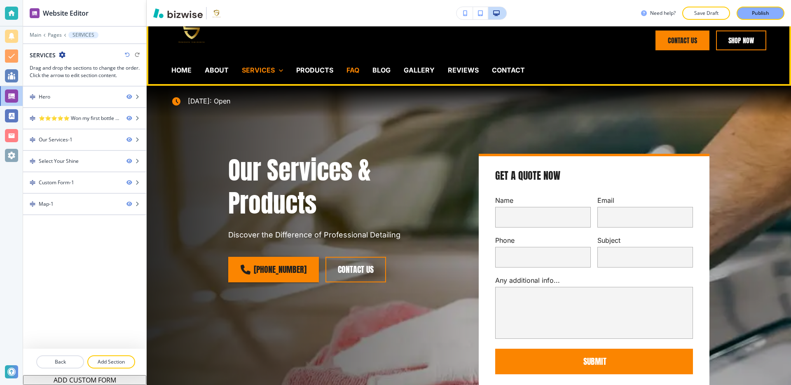
click at [351, 66] on p "FAQ" at bounding box center [353, 70] width 13 height 9
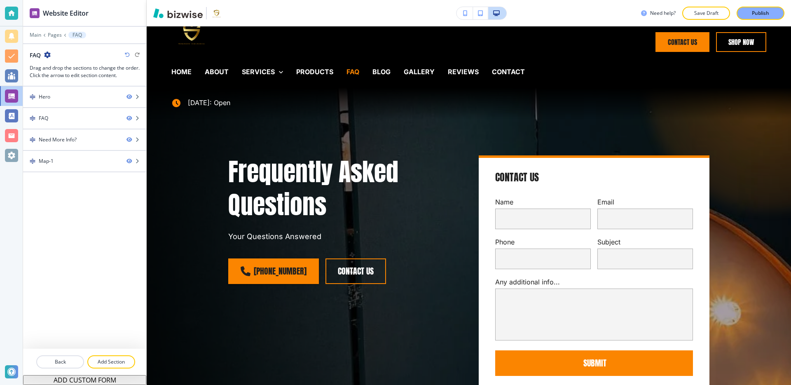
scroll to position [0, 0]
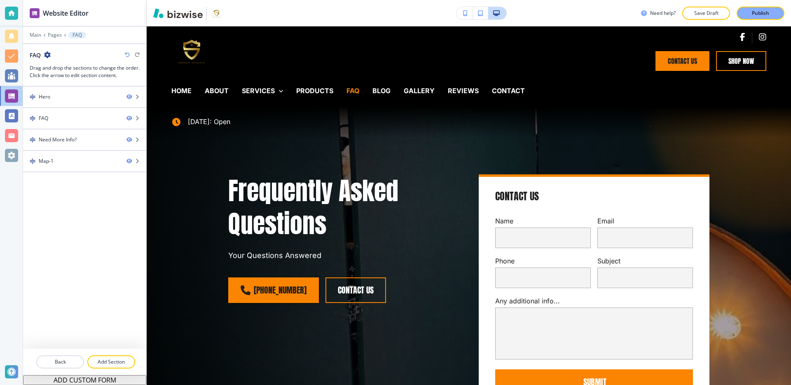
click at [377, 83] on div "BLOG" at bounding box center [388, 91] width 31 height 31
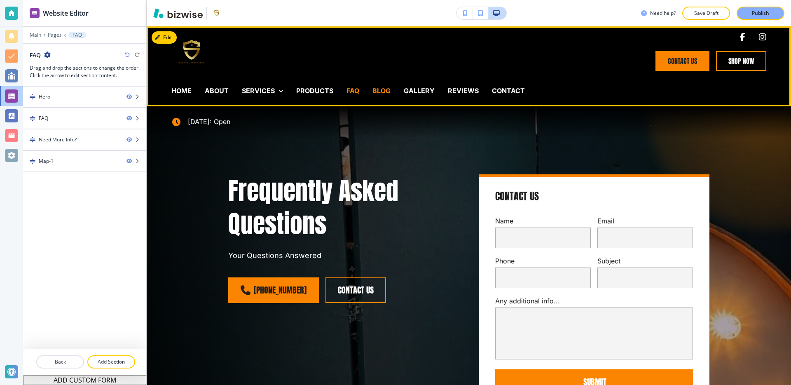
click at [378, 89] on p "BLOG" at bounding box center [382, 90] width 18 height 9
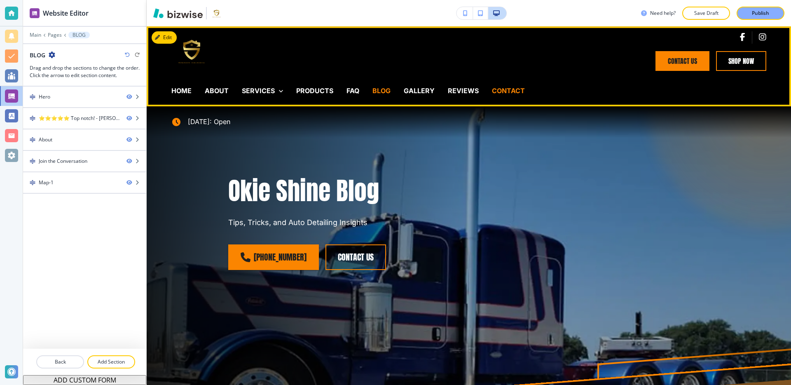
click at [501, 92] on p "CONTACT" at bounding box center [508, 90] width 33 height 9
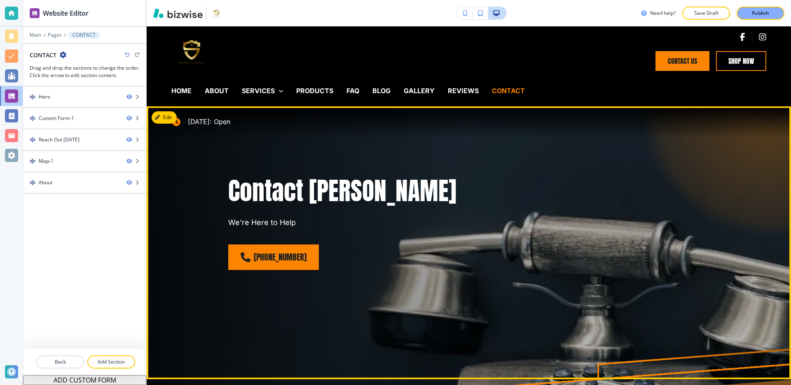
click at [398, 215] on div "Contact [PERSON_NAME] We're Here to Help" at bounding box center [406, 201] width 356 height 54
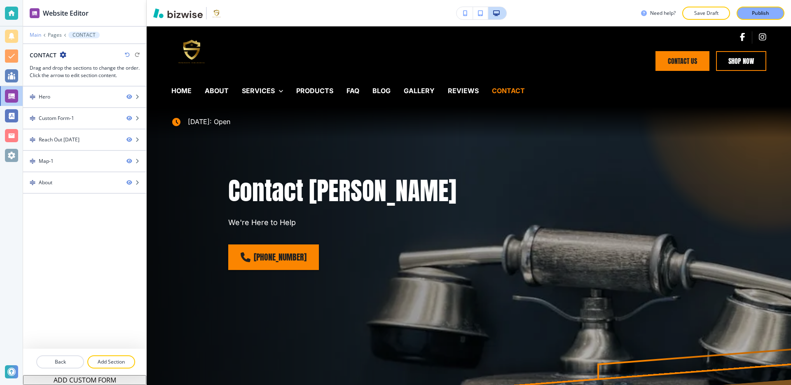
click at [33, 33] on p "Main" at bounding box center [36, 35] width 12 height 6
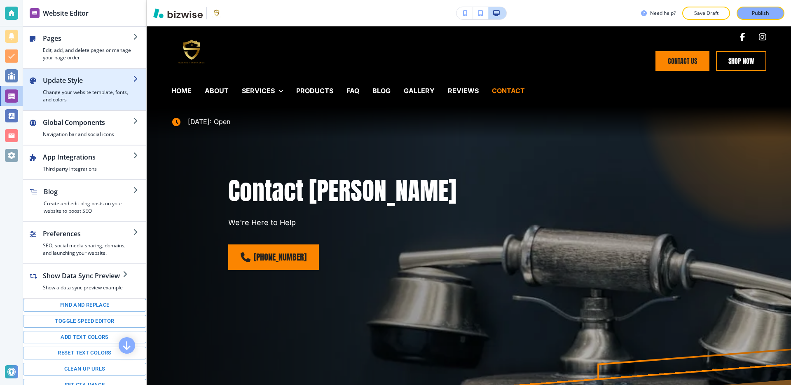
click at [84, 89] on h4 "Change your website template, fonts, and colors" at bounding box center [88, 96] width 90 height 15
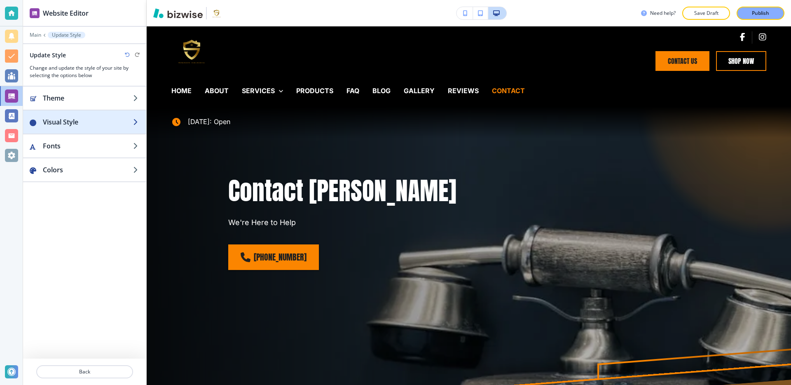
click at [77, 118] on h2 "Visual Style" at bounding box center [88, 122] width 90 height 10
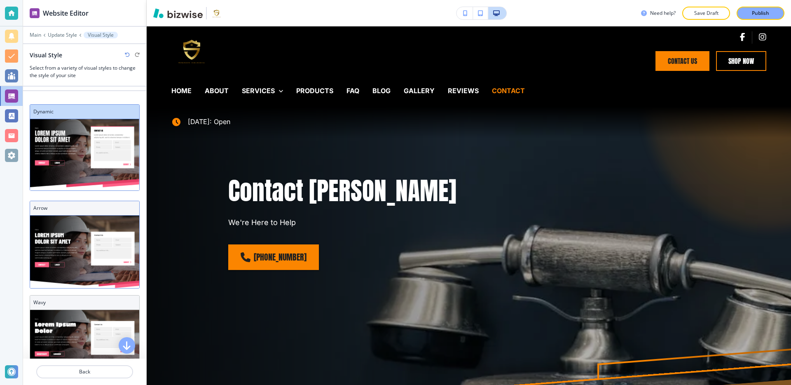
scroll to position [36, 0]
click at [79, 243] on img at bounding box center [84, 251] width 109 height 73
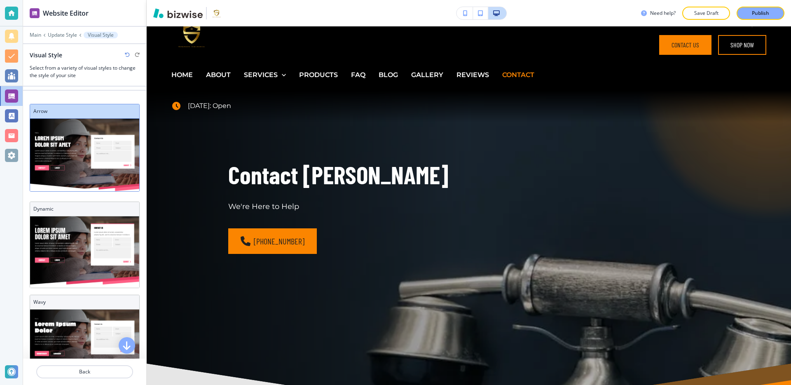
scroll to position [0, 0]
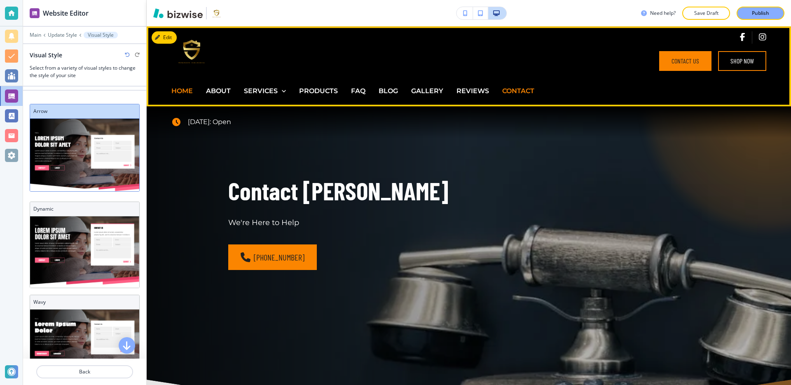
click at [172, 92] on p "HOME" at bounding box center [181, 91] width 21 height 11
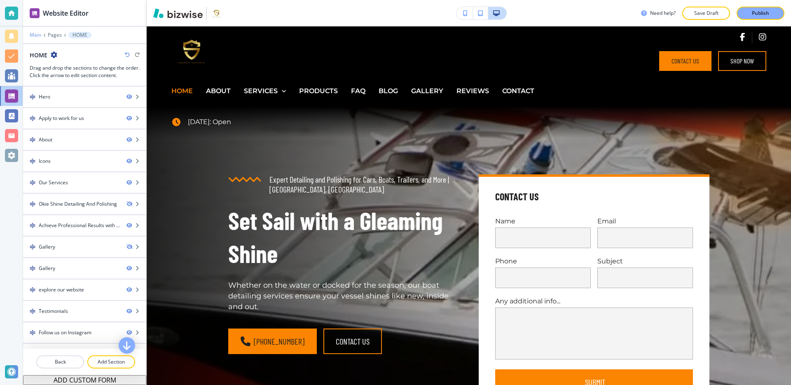
click at [35, 33] on p "Main" at bounding box center [36, 35] width 12 height 6
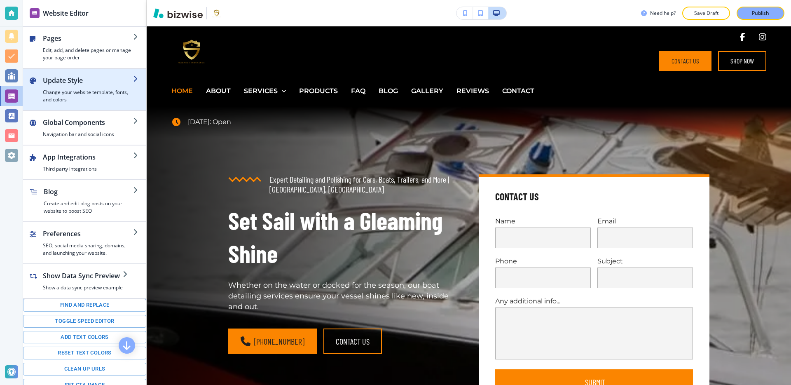
click at [79, 82] on h2 "Update Style" at bounding box center [88, 80] width 90 height 10
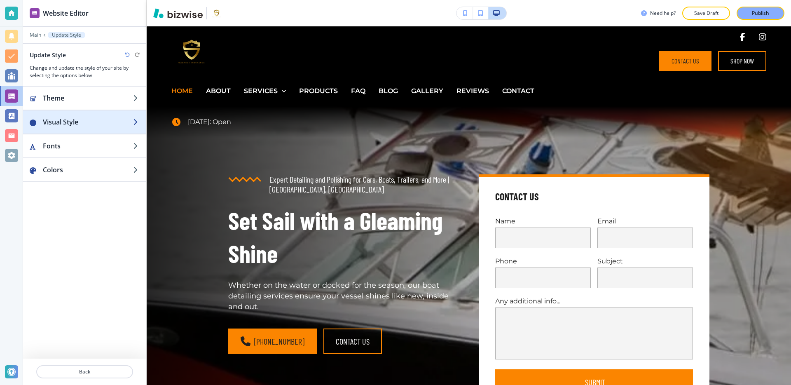
click at [81, 117] on h2 "Visual Style" at bounding box center [88, 122] width 90 height 10
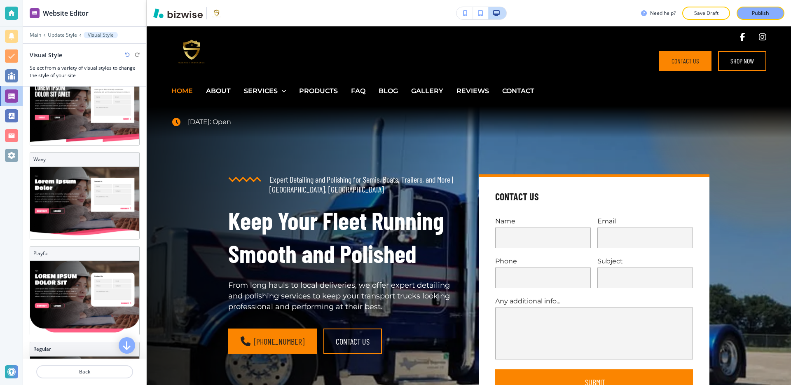
scroll to position [191, 0]
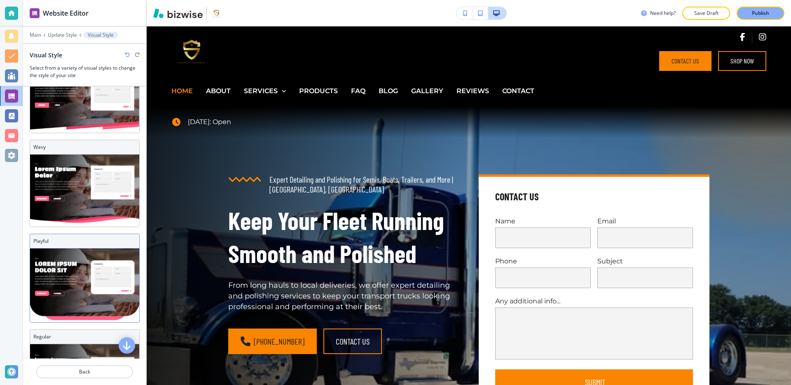
click at [70, 277] on img at bounding box center [84, 286] width 109 height 74
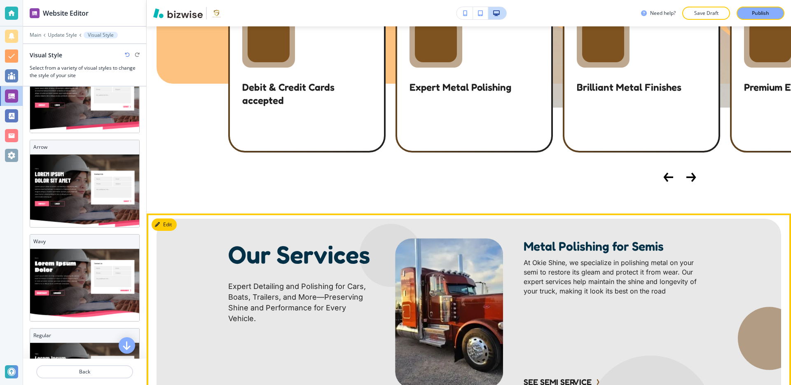
scroll to position [969, 0]
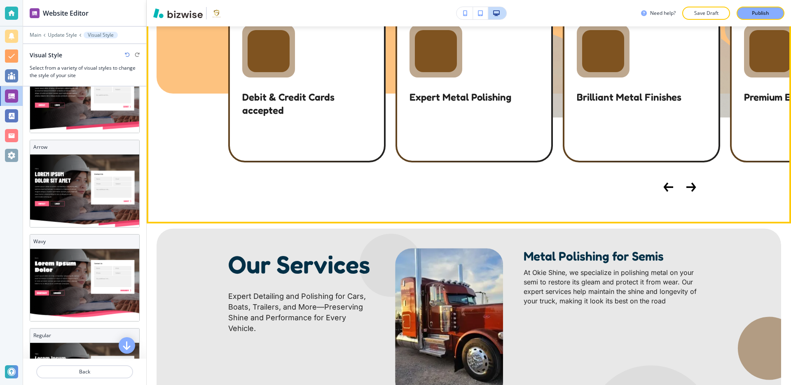
click at [298, 162] on div "Debit & Credit Cards accepted" at bounding box center [306, 86] width 157 height 153
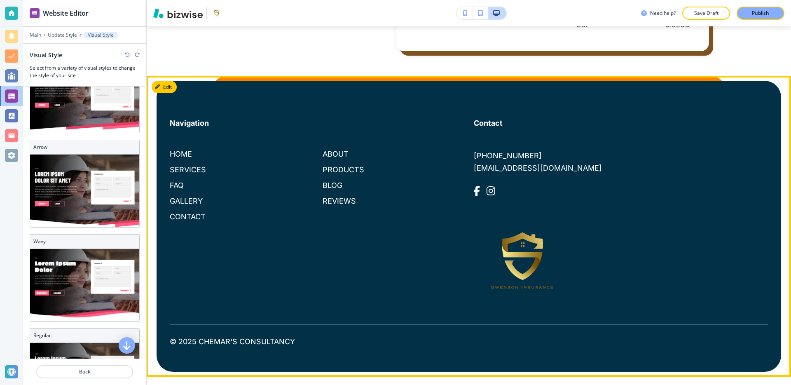
scroll to position [5282, 0]
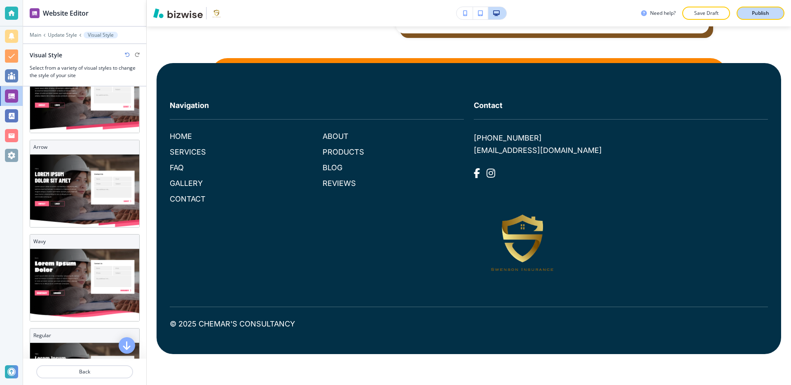
click at [758, 13] on p "Publish" at bounding box center [760, 12] width 17 height 7
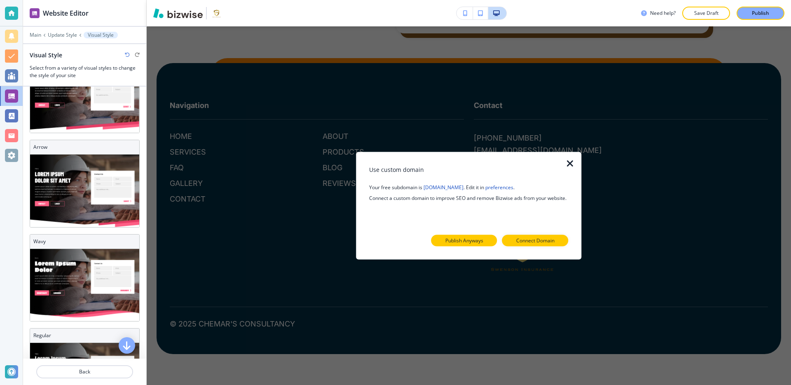
click at [486, 244] on button "Publish Anyways" at bounding box center [465, 241] width 66 height 12
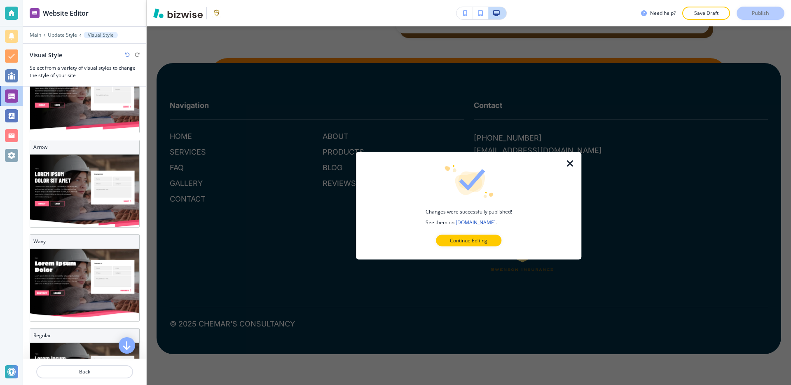
click at [572, 164] on icon "button" at bounding box center [571, 164] width 10 height 10
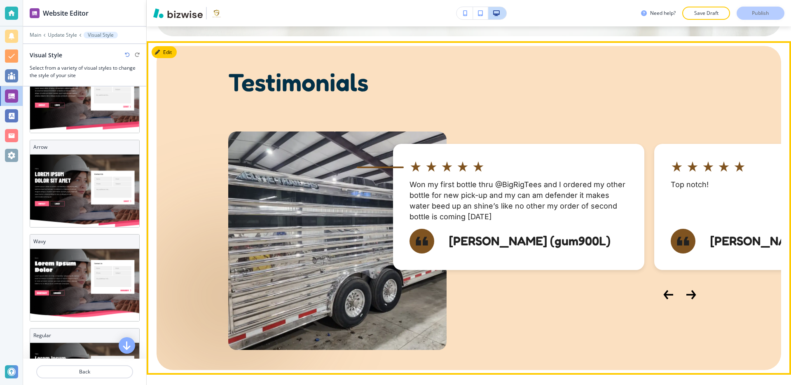
scroll to position [3634, 0]
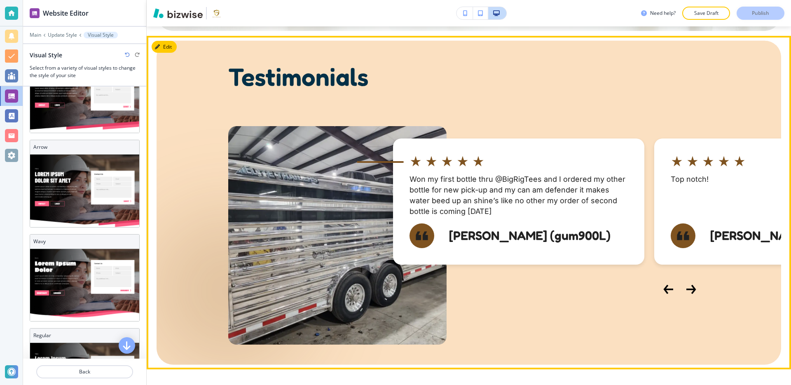
click at [690, 294] on icon "Next Slide" at bounding box center [692, 289] width 10 height 10
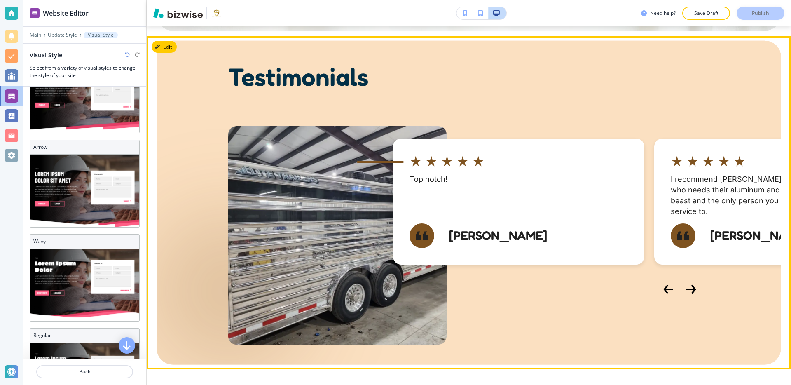
click at [690, 294] on icon "Next Slide" at bounding box center [692, 289] width 10 height 10
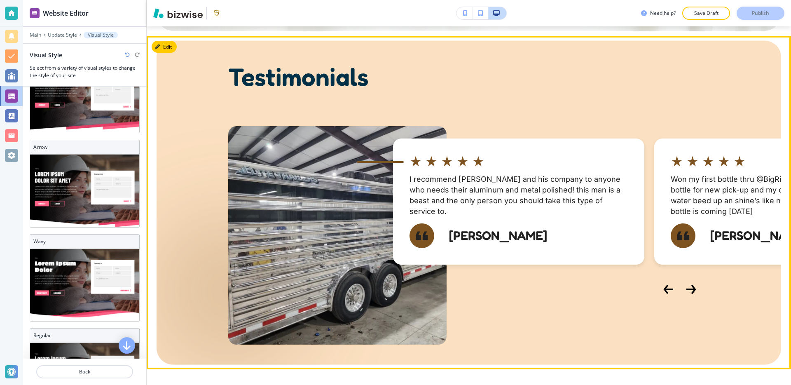
click at [690, 294] on icon "Next Slide" at bounding box center [692, 289] width 10 height 10
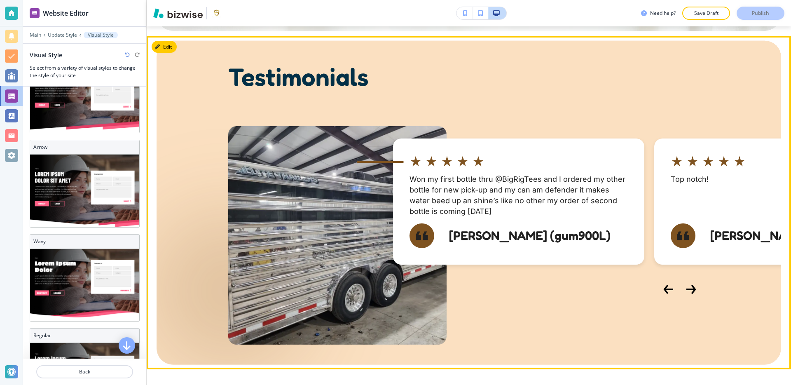
click at [690, 294] on icon "Next Slide" at bounding box center [692, 289] width 10 height 10
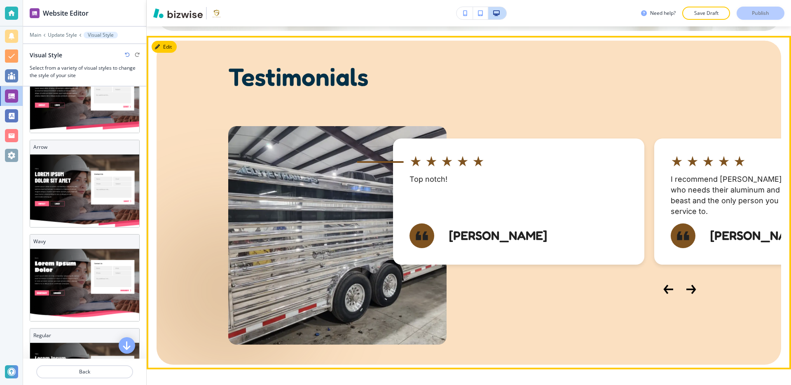
click at [690, 294] on icon "Next Slide" at bounding box center [692, 289] width 10 height 10
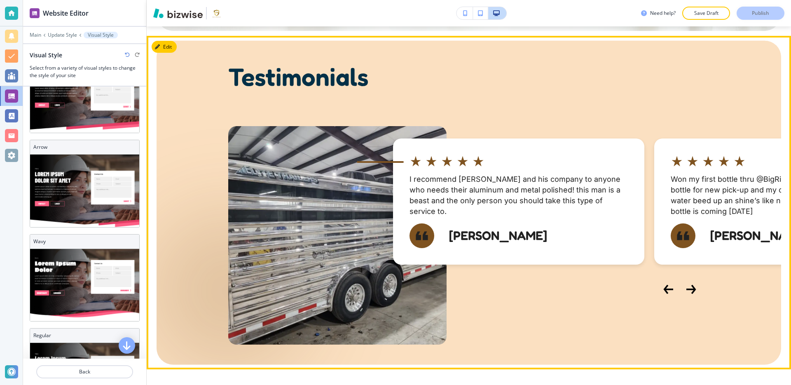
click at [690, 294] on icon "Next Slide" at bounding box center [692, 289] width 10 height 10
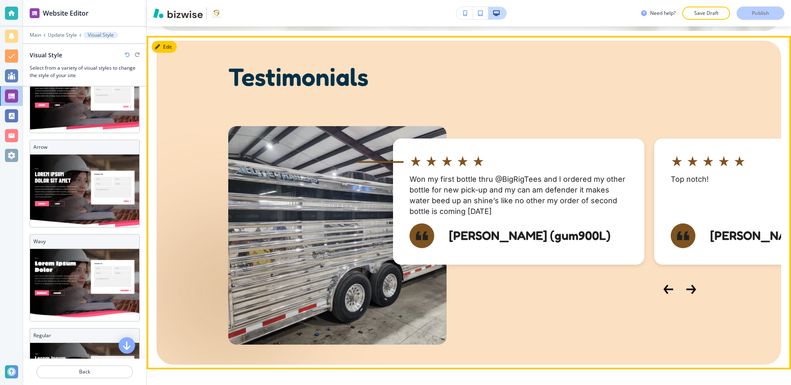
click at [690, 294] on icon "Next Slide" at bounding box center [692, 289] width 10 height 10
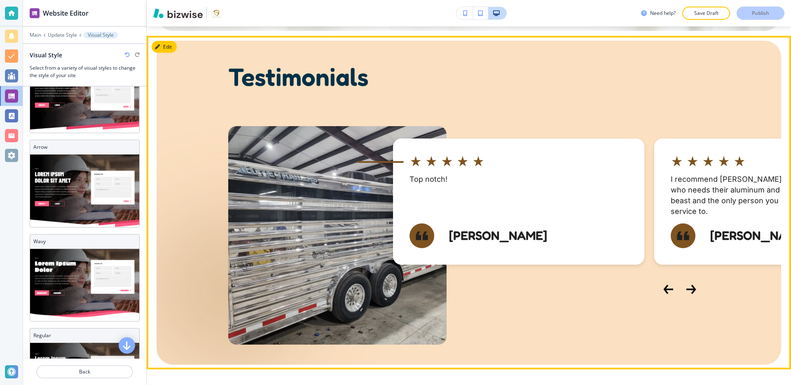
click at [690, 294] on icon "Next Slide" at bounding box center [692, 289] width 10 height 10
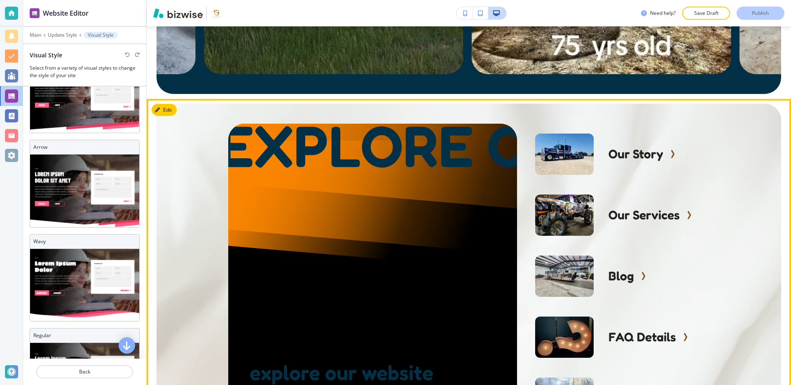
scroll to position [3099, 0]
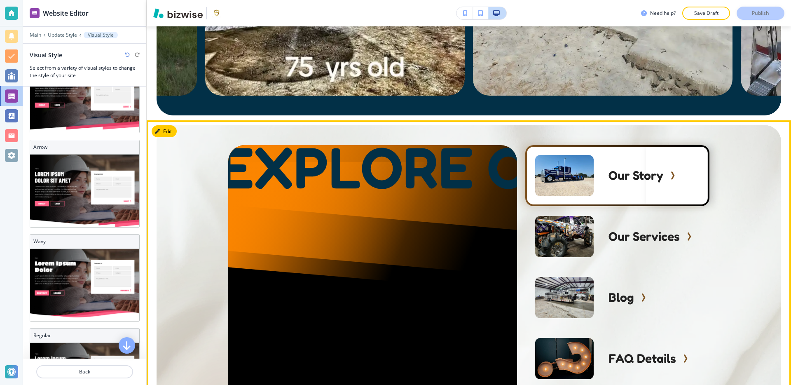
click at [673, 175] on icon "button" at bounding box center [673, 175] width 2 height 7
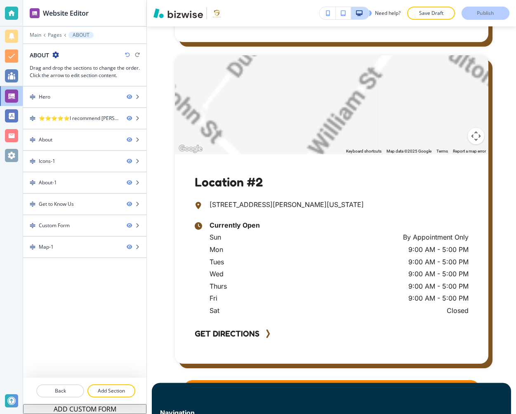
scroll to position [2735, 0]
